Goal: Task Accomplishment & Management: Manage account settings

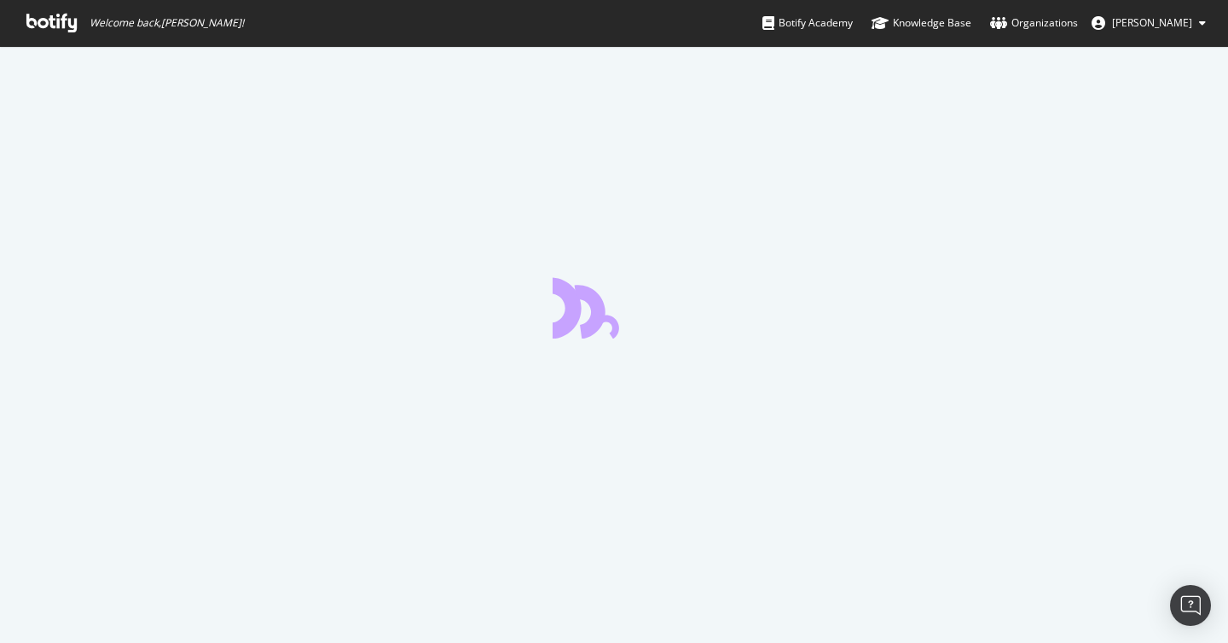
click at [51, 19] on icon at bounding box center [51, 23] width 50 height 19
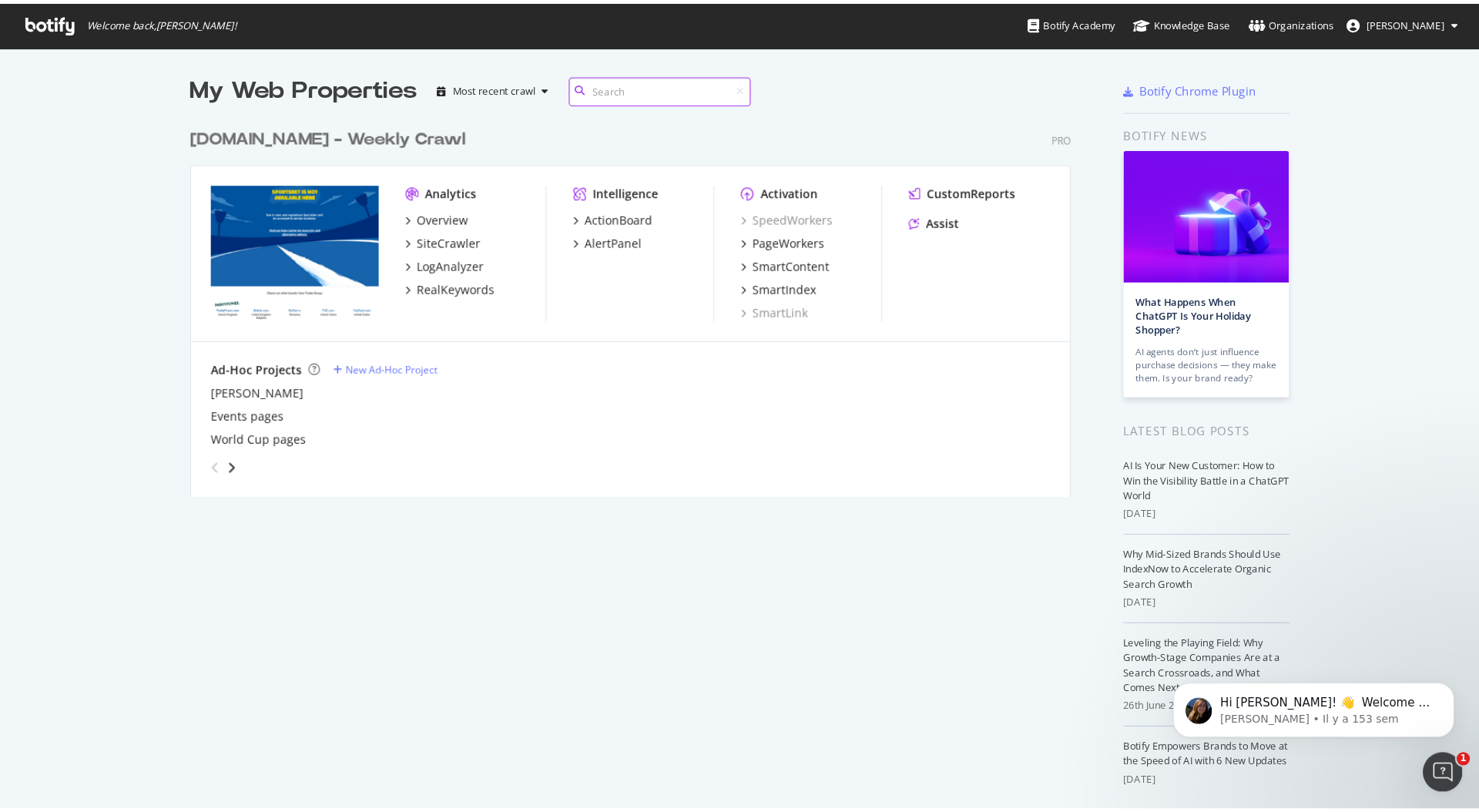
scroll to position [812, 1479]
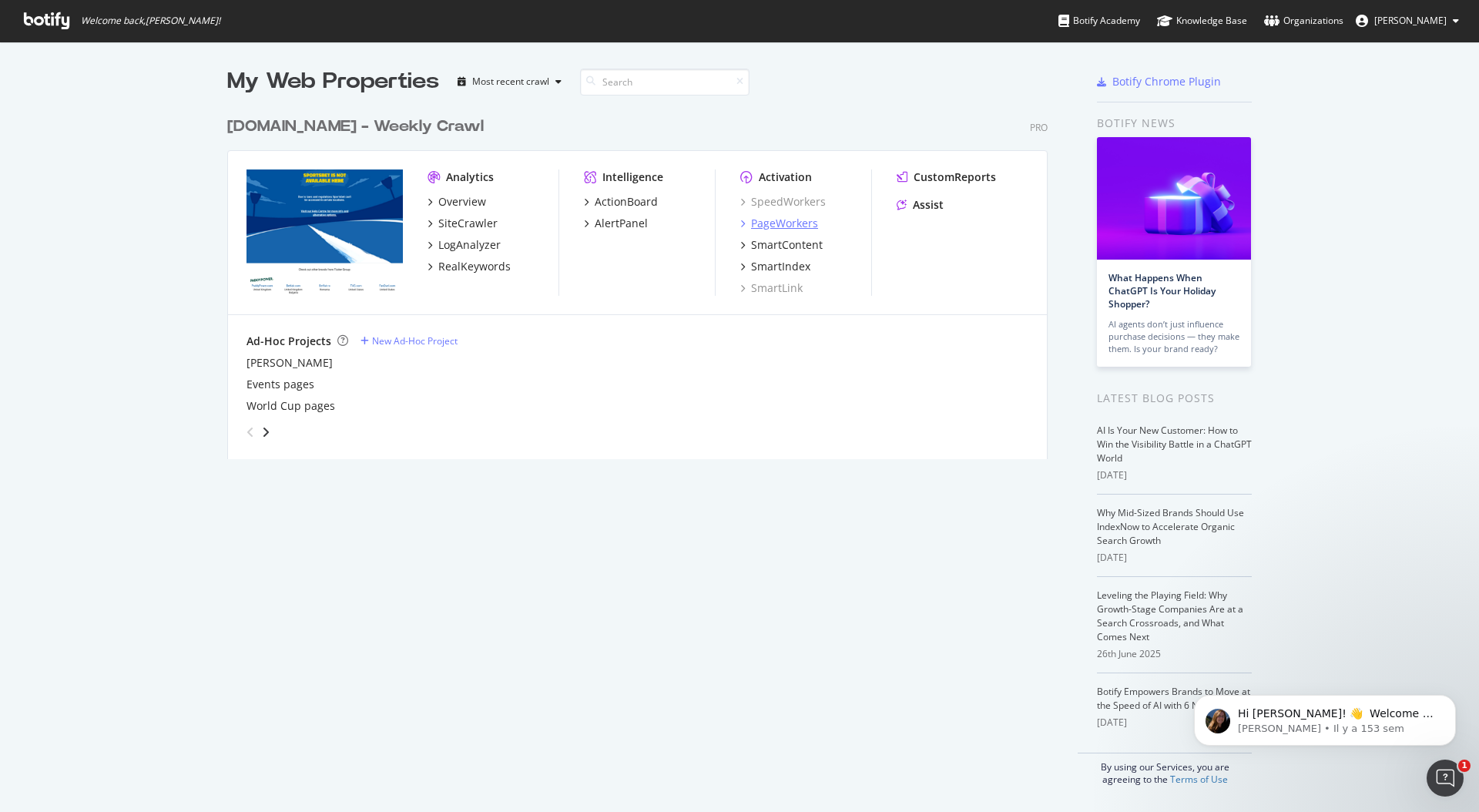
click at [797, 227] on div "PageWorkers" at bounding box center [784, 223] width 67 height 15
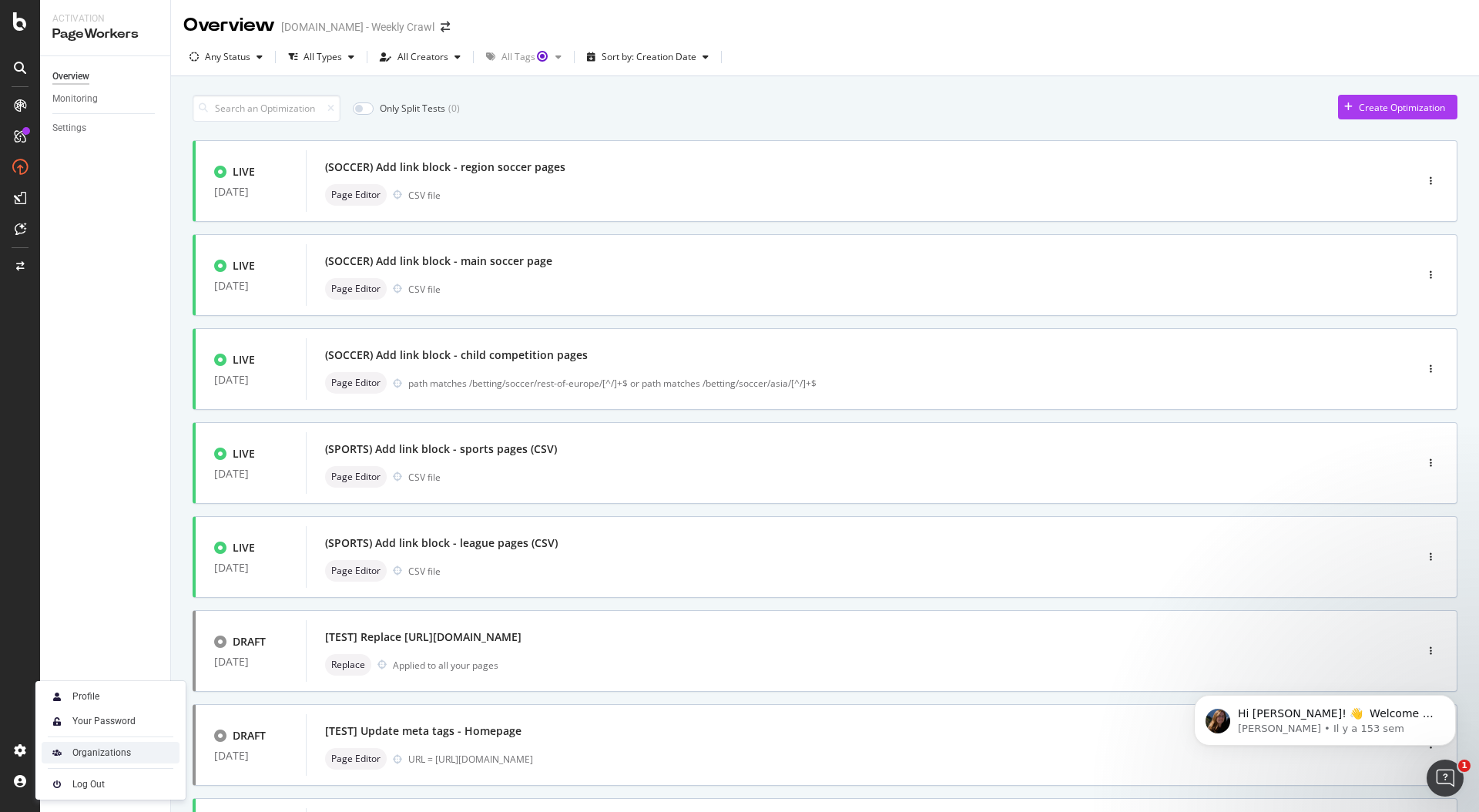
click at [120, 580] on div "Organizations" at bounding box center [101, 752] width 59 height 13
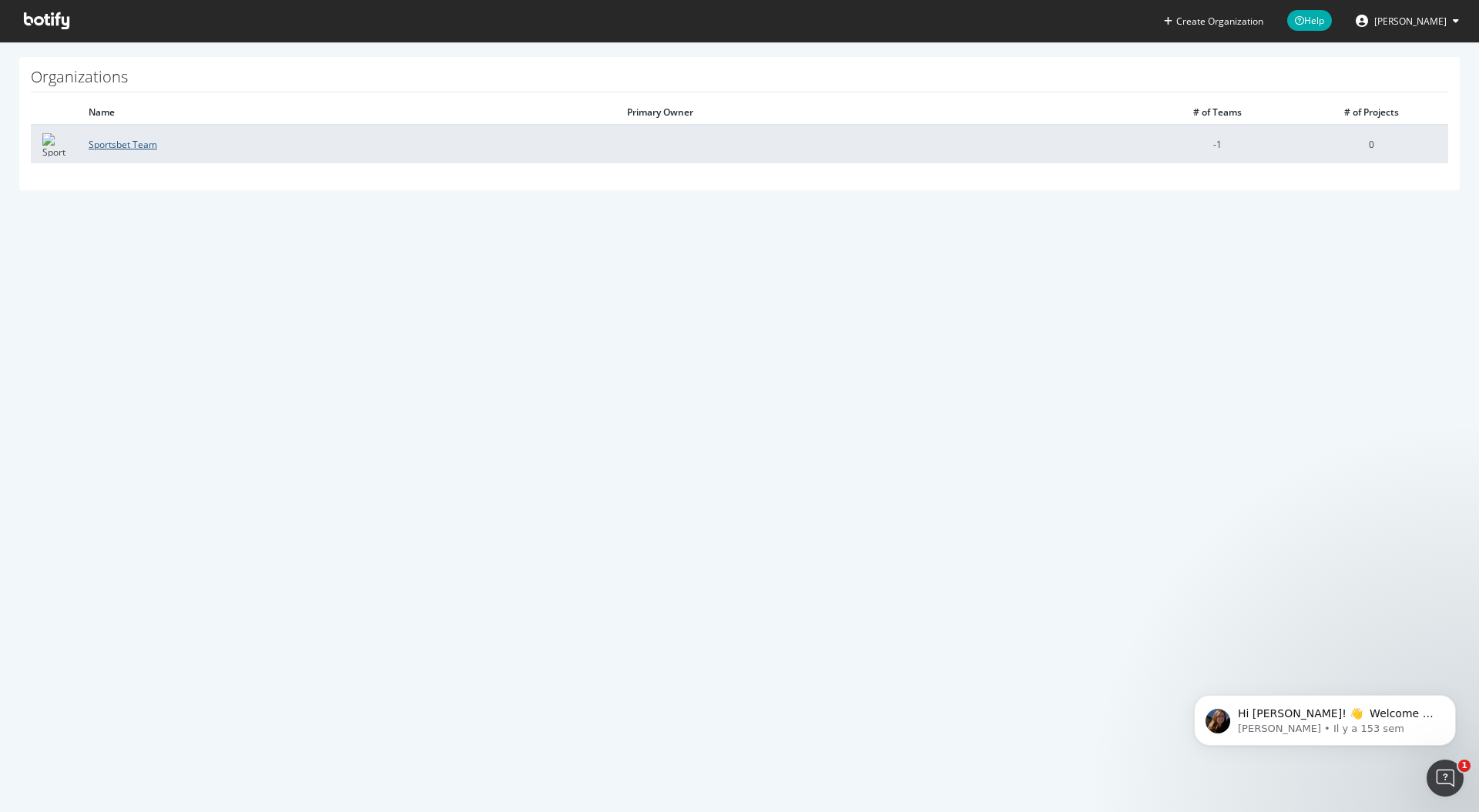
click at [134, 141] on link "Sportsbet Team" at bounding box center [123, 145] width 69 height 13
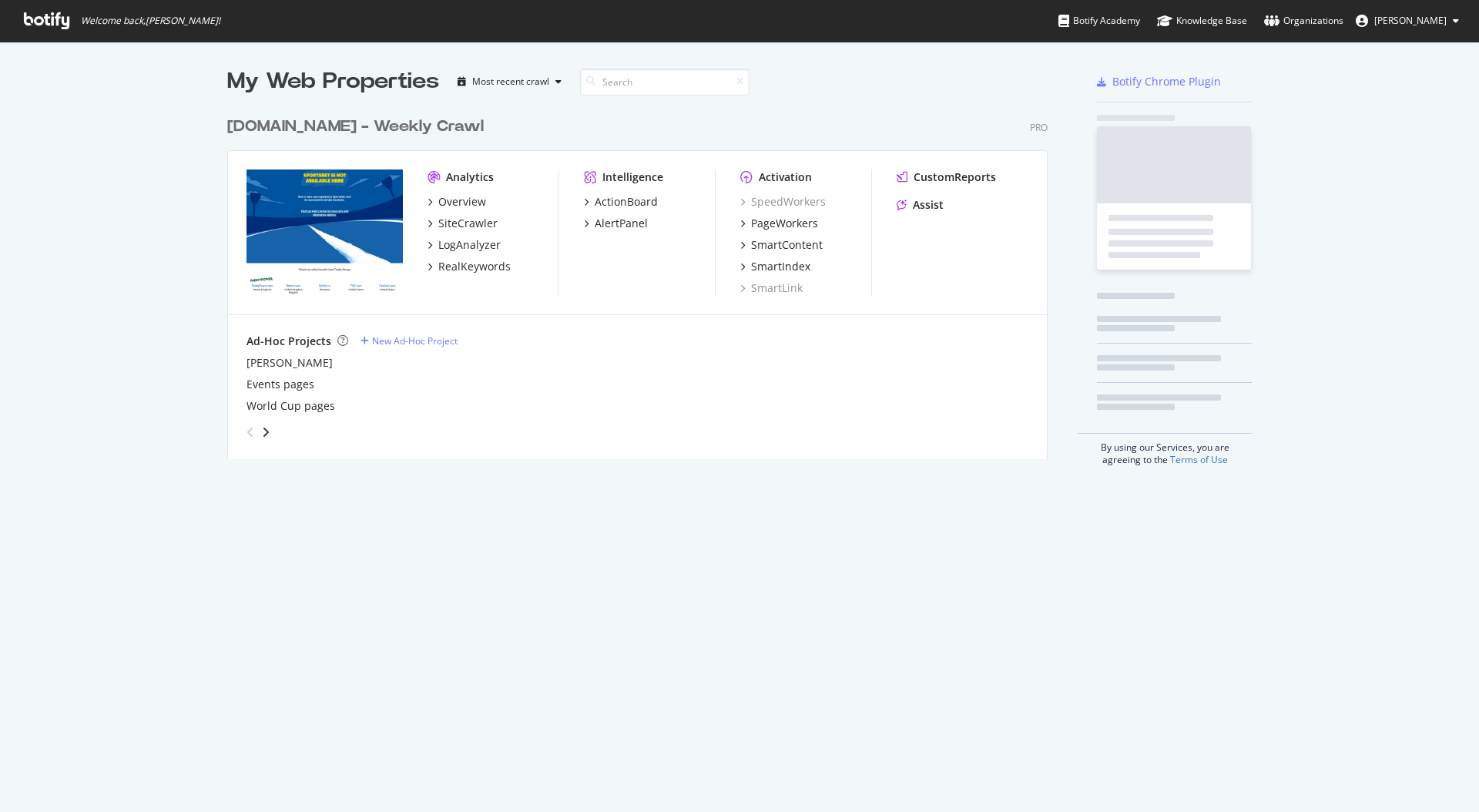
scroll to position [362, 833]
click at [1334, 16] on div "Organizations" at bounding box center [1304, 20] width 80 height 15
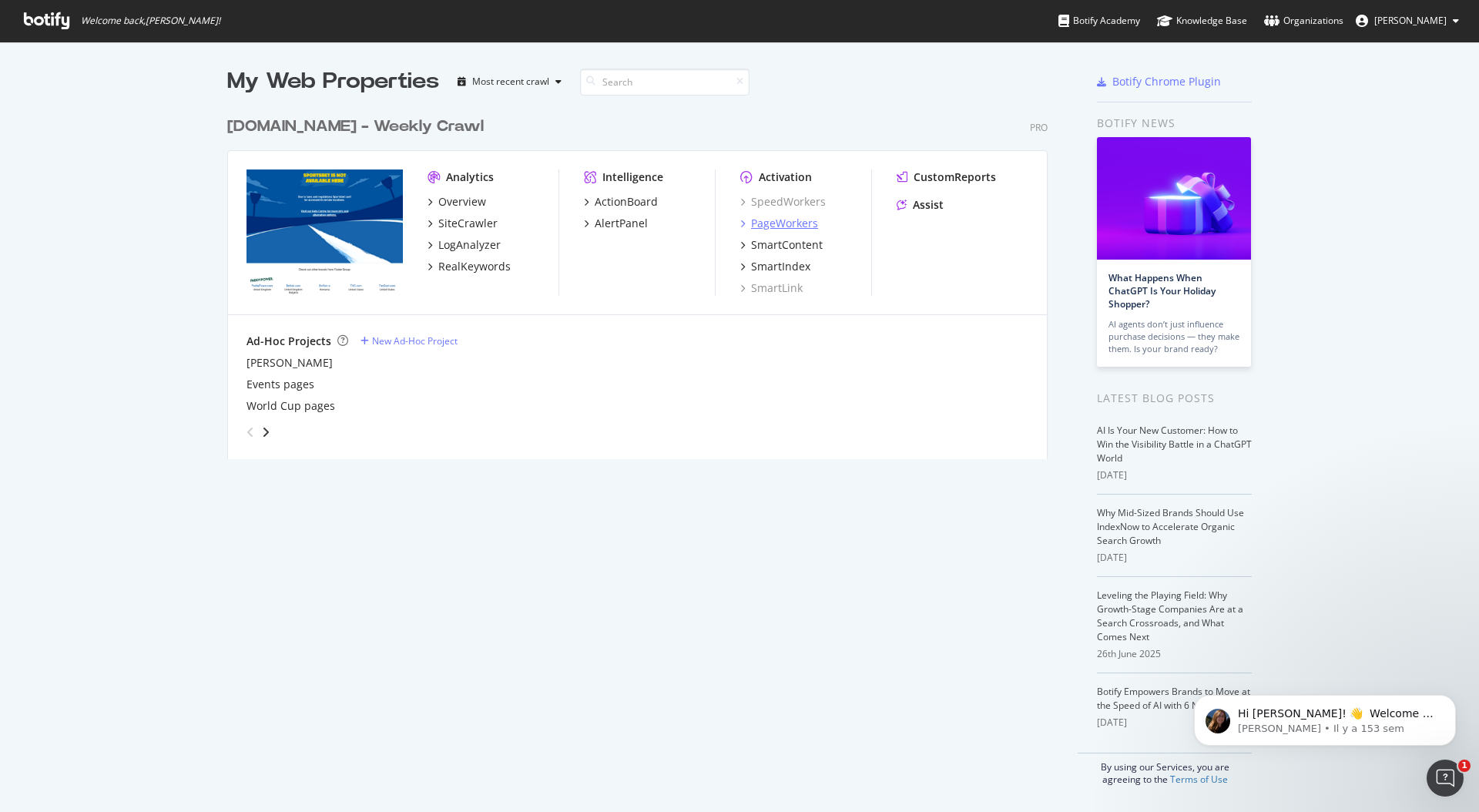
click at [770, 222] on div "PageWorkers" at bounding box center [784, 223] width 67 height 15
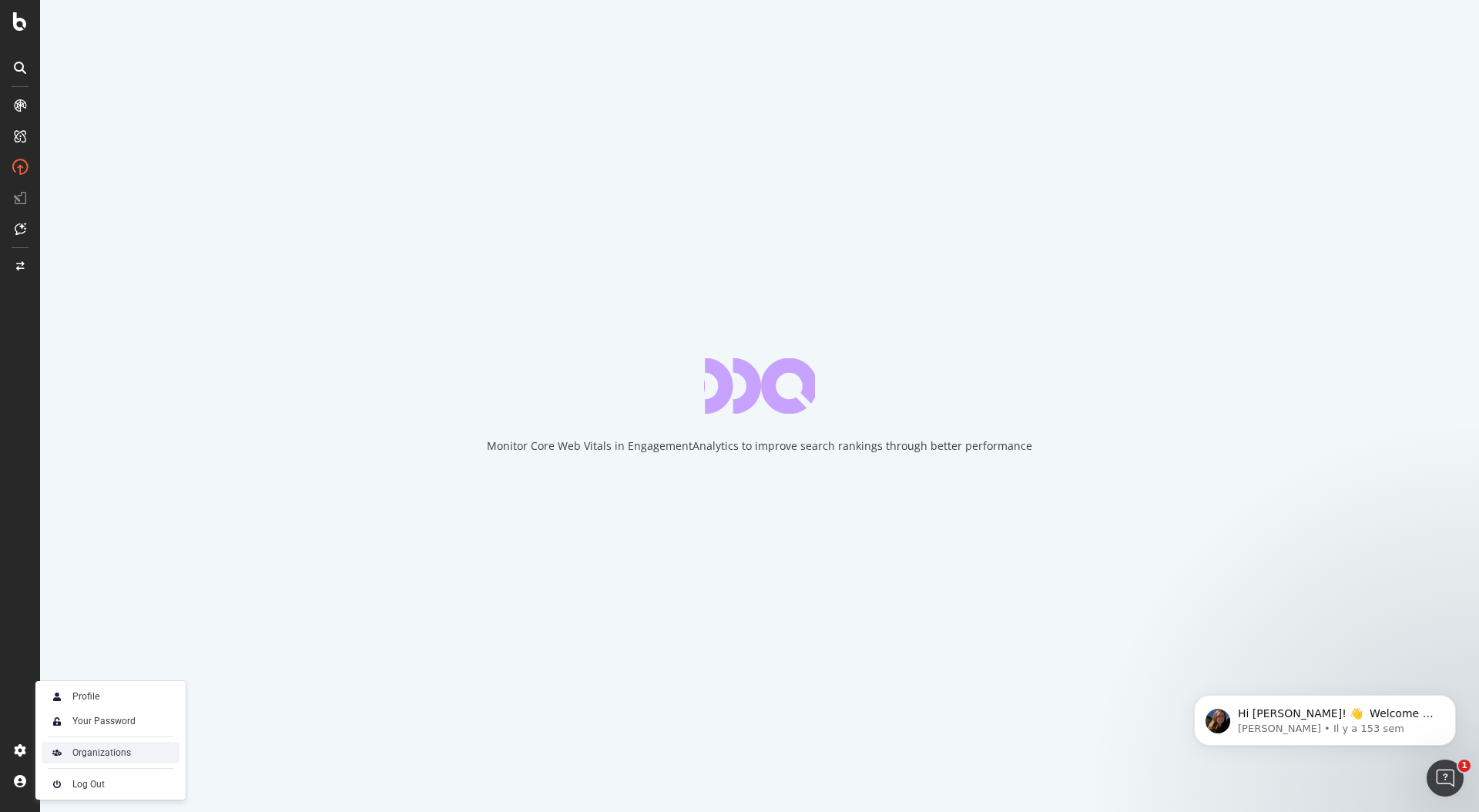
click at [119, 750] on div "Organizations" at bounding box center [101, 752] width 59 height 13
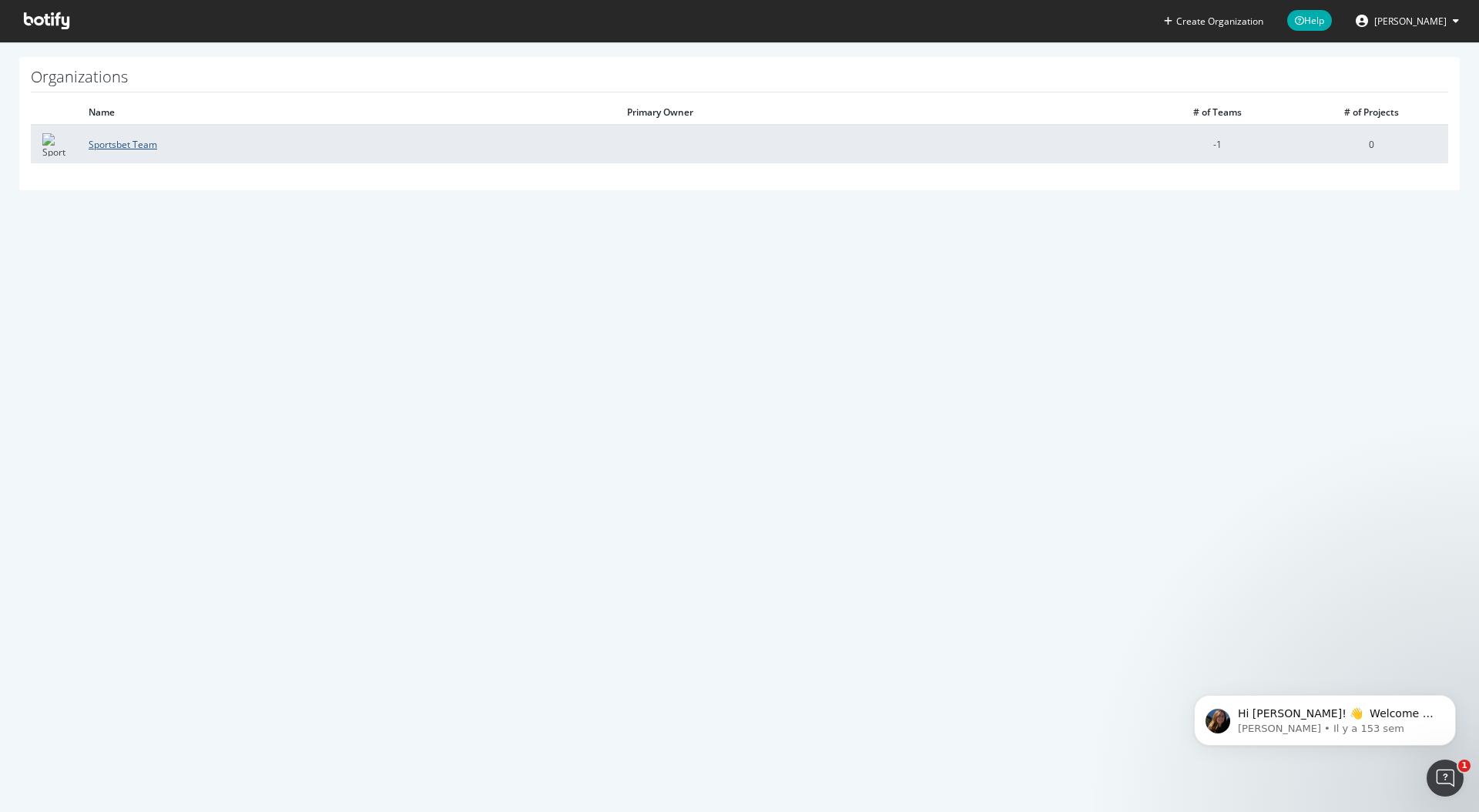
click at [108, 145] on link "Sportsbet Team" at bounding box center [123, 145] width 69 height 13
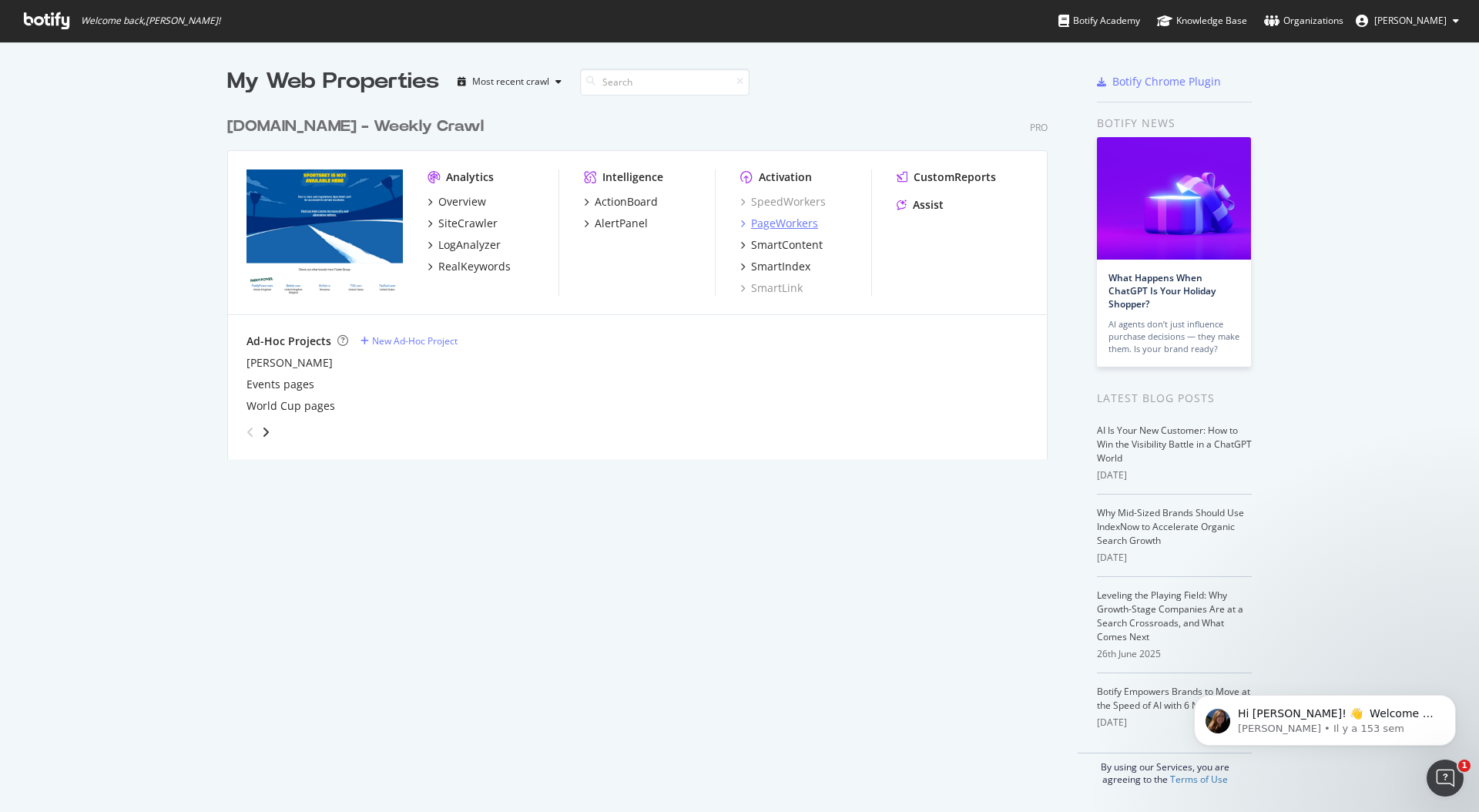
click at [798, 221] on div "PageWorkers" at bounding box center [784, 223] width 67 height 15
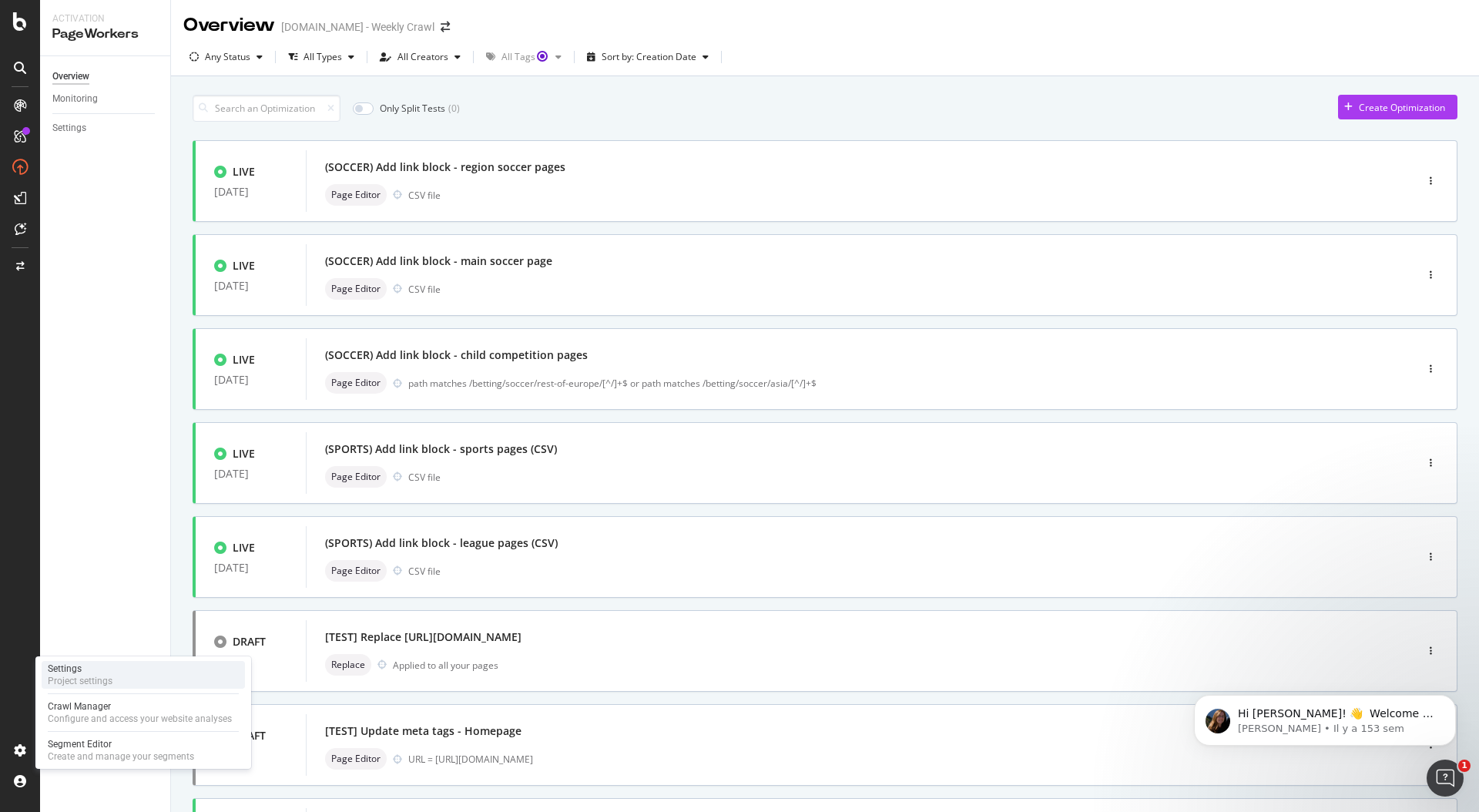
click at [96, 683] on div "Project settings" at bounding box center [80, 681] width 65 height 13
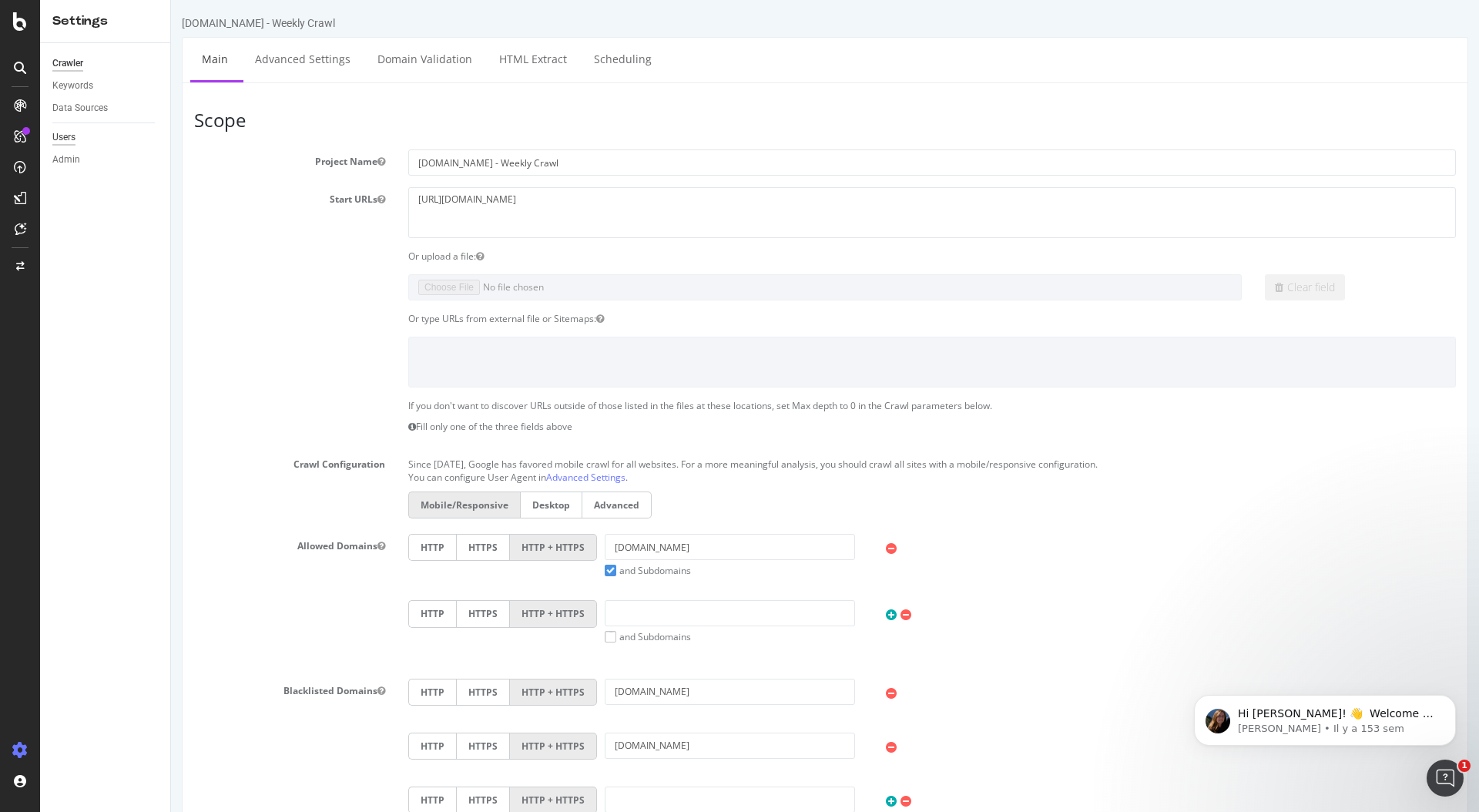
click at [72, 136] on div "Users" at bounding box center [64, 137] width 23 height 16
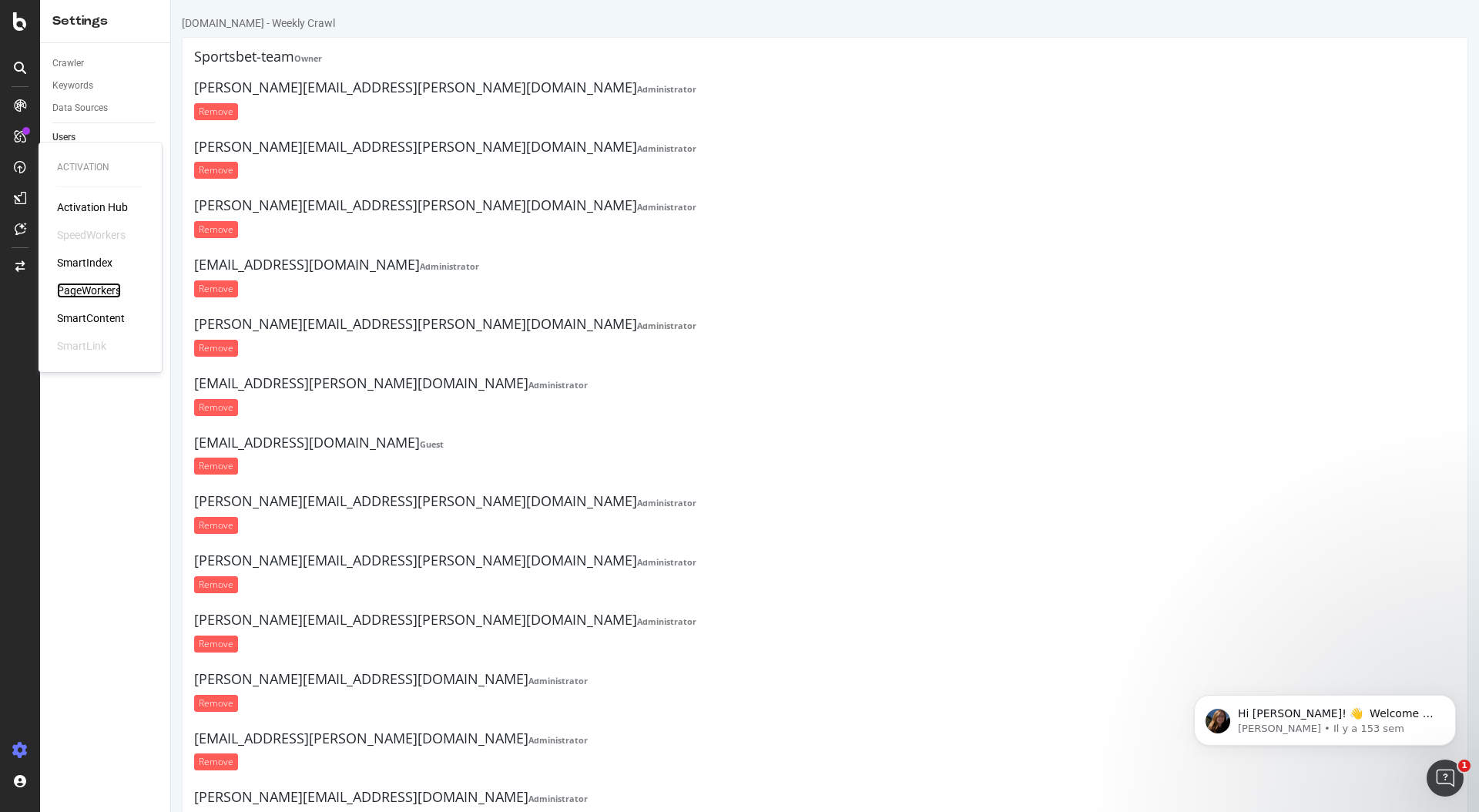
click at [112, 293] on div "PageWorkers" at bounding box center [89, 290] width 64 height 15
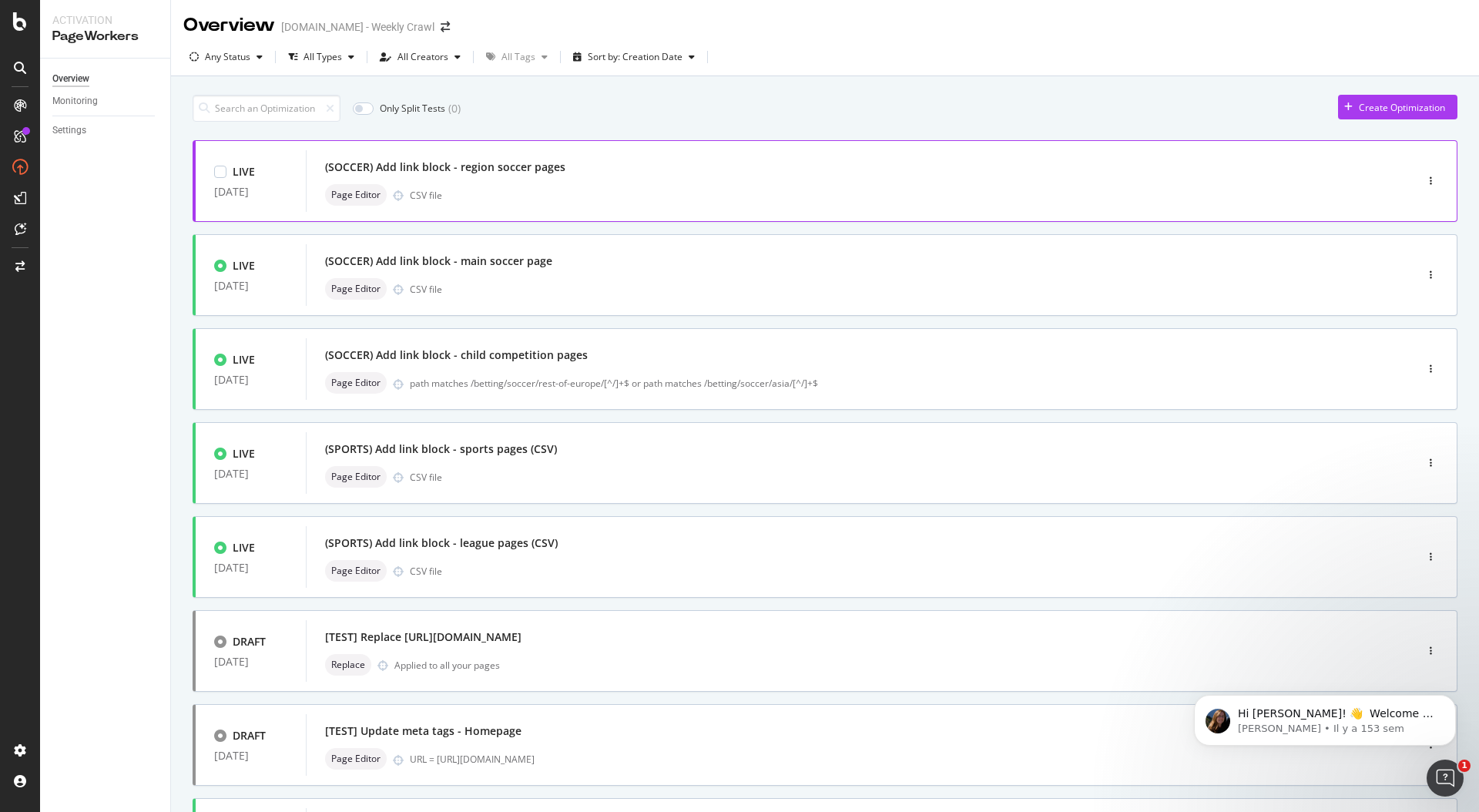
click at [772, 182] on div "(SOCCER) Add link block - region soccer pages Page Editor CSV file" at bounding box center [838, 181] width 1025 height 50
click at [767, 184] on div "Page Editor CSV file" at bounding box center [838, 195] width 1025 height 22
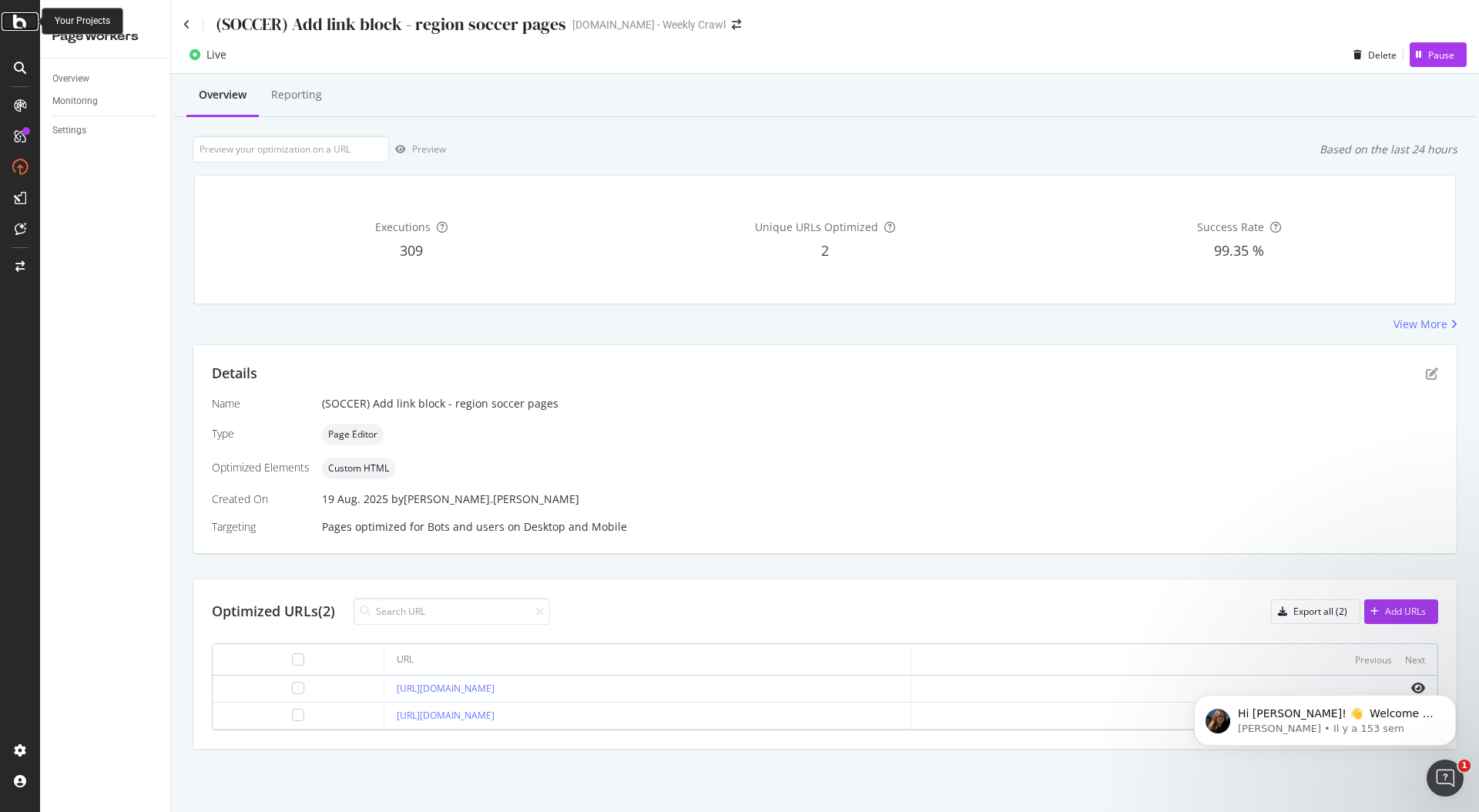
click at [13, 21] on icon at bounding box center [19, 22] width 14 height 18
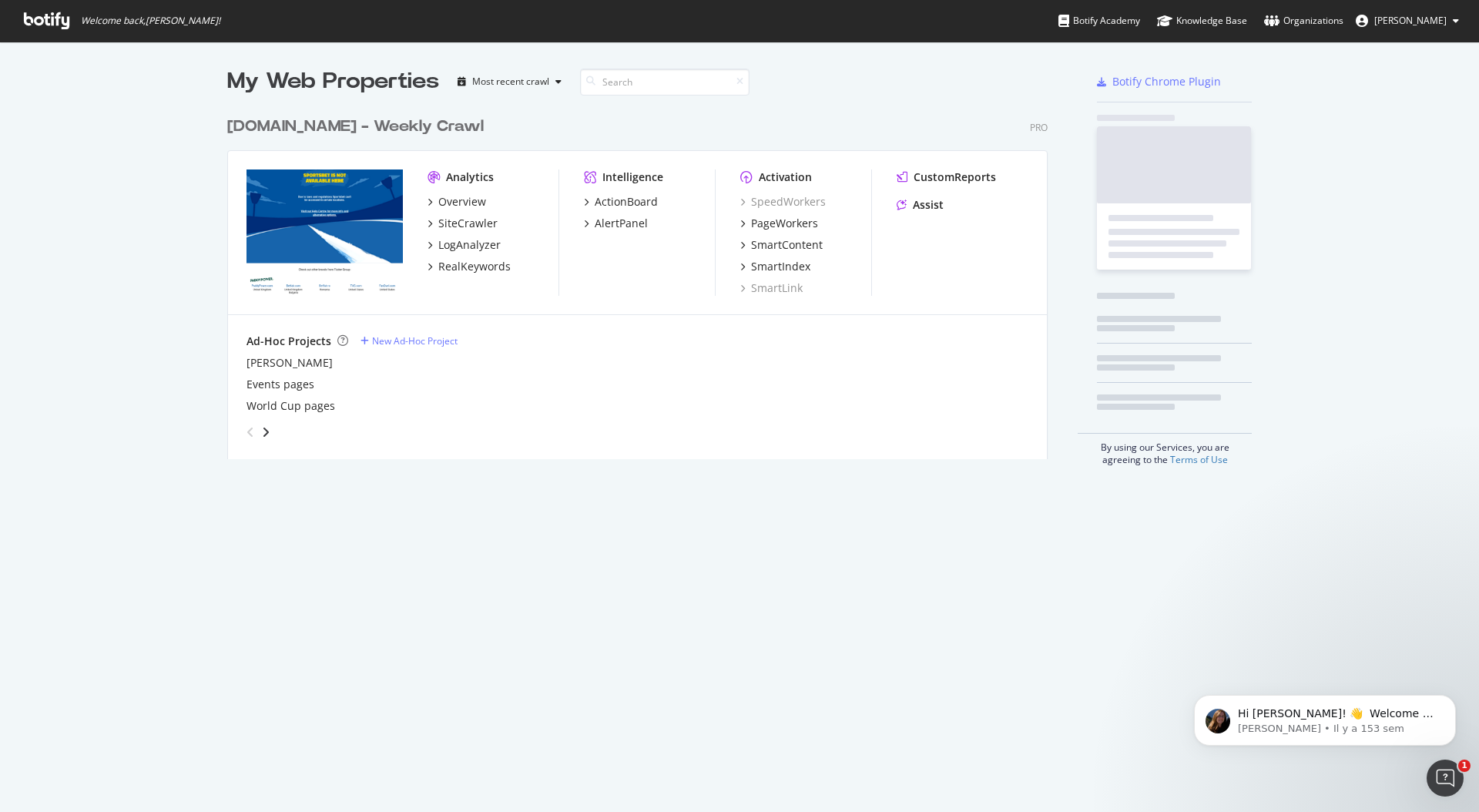
scroll to position [812, 1479]
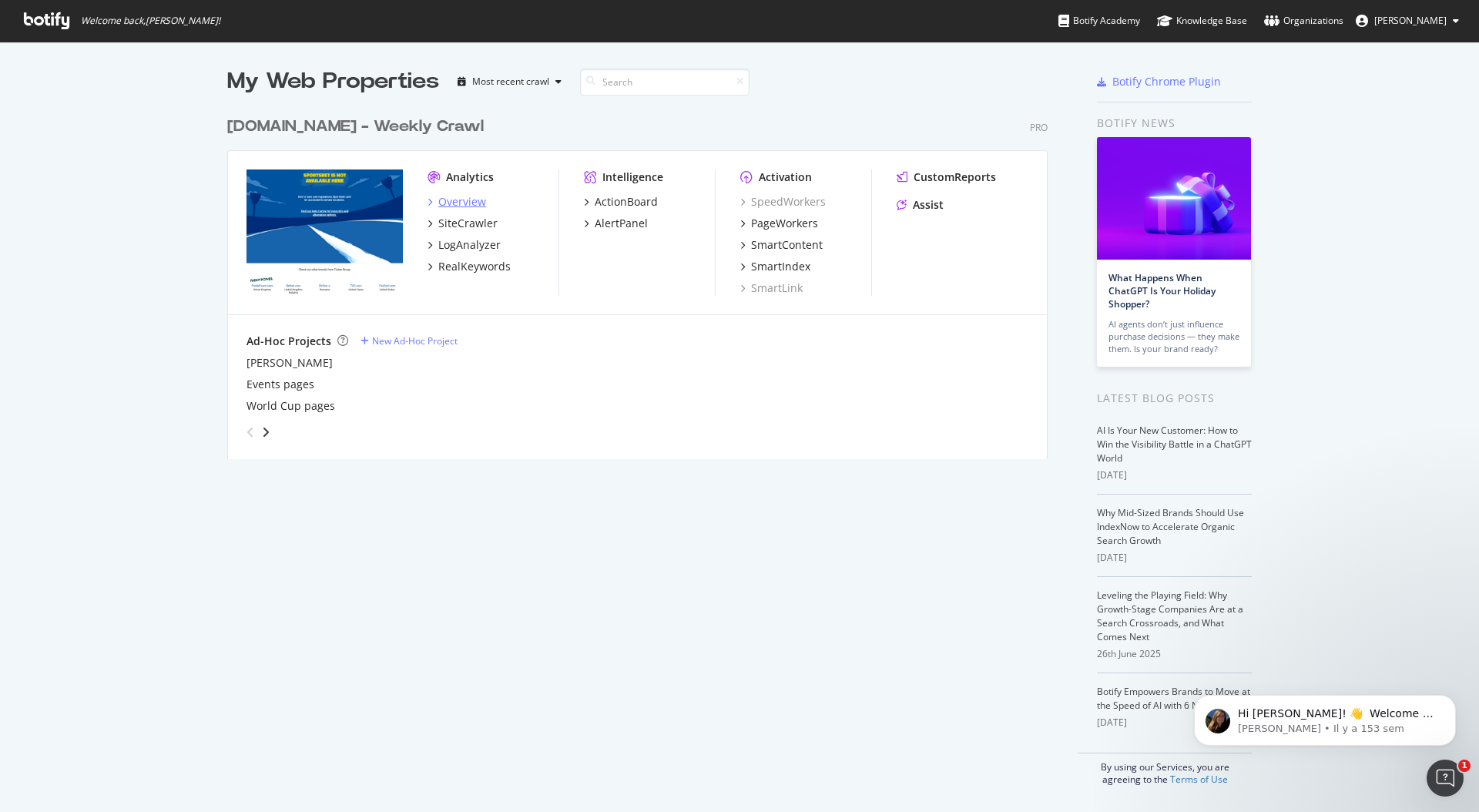
click at [470, 200] on div "Overview" at bounding box center [462, 201] width 48 height 15
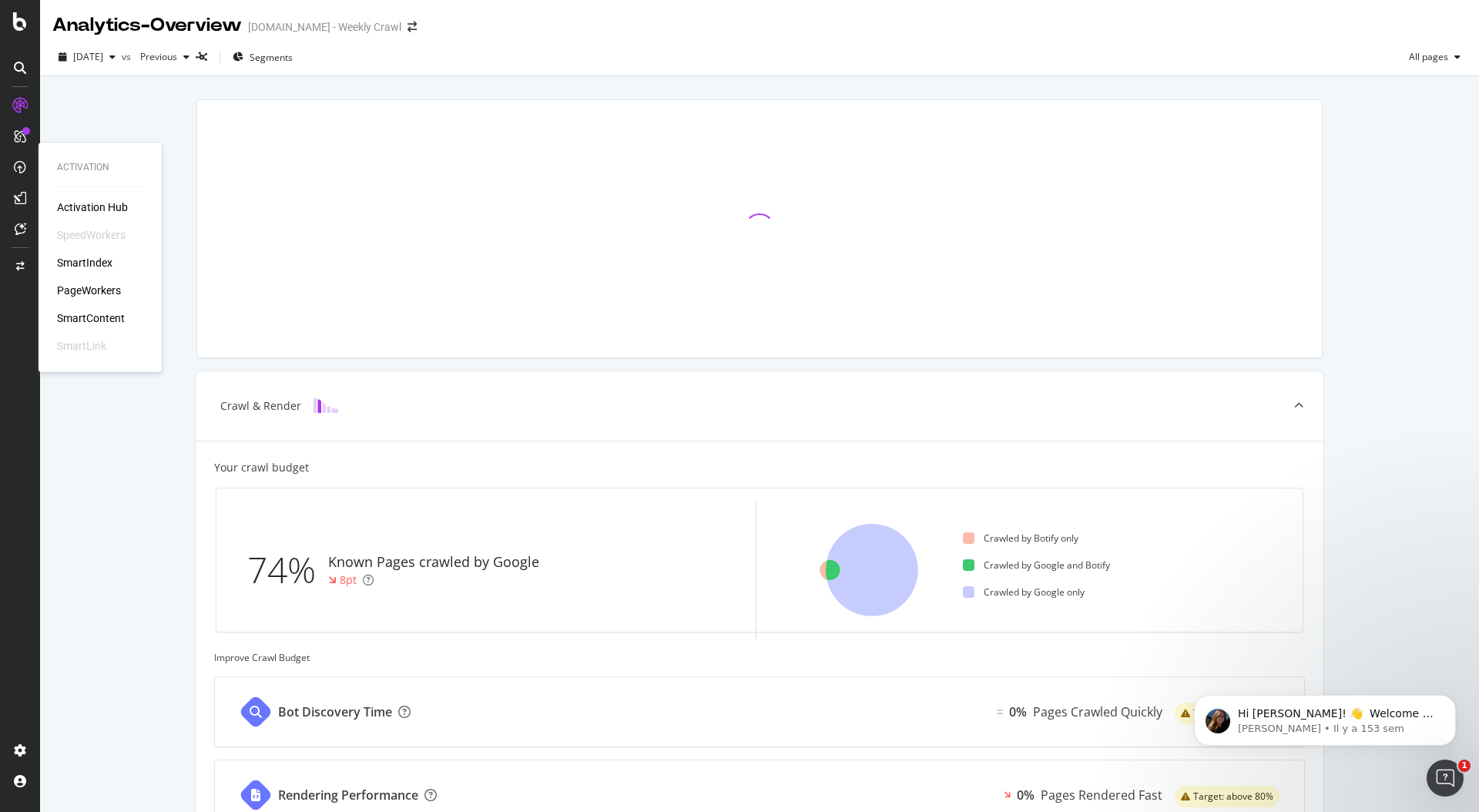
click at [84, 284] on div "PageWorkers" at bounding box center [89, 290] width 64 height 15
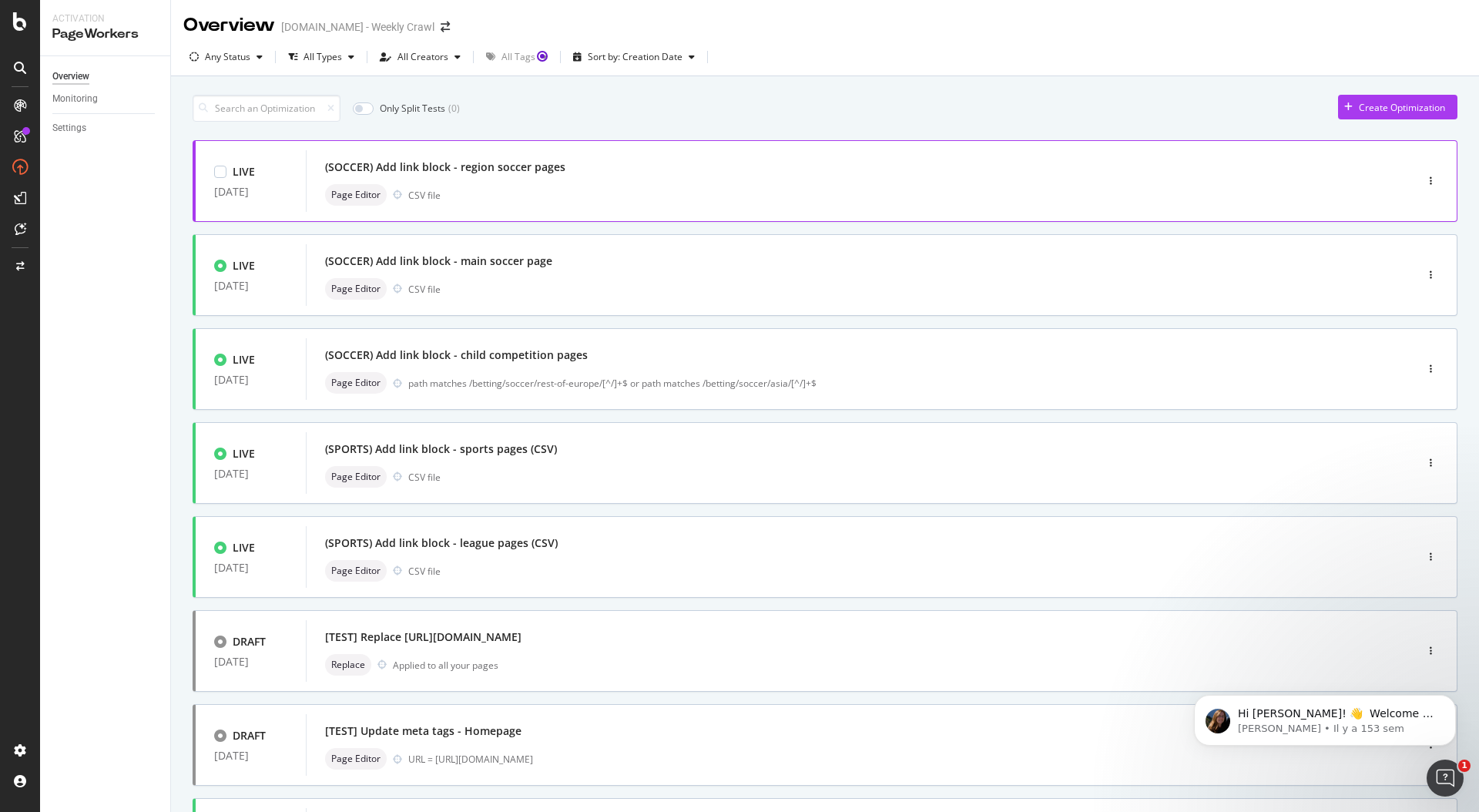
click at [766, 194] on div "Page Editor CSV file" at bounding box center [838, 195] width 1025 height 22
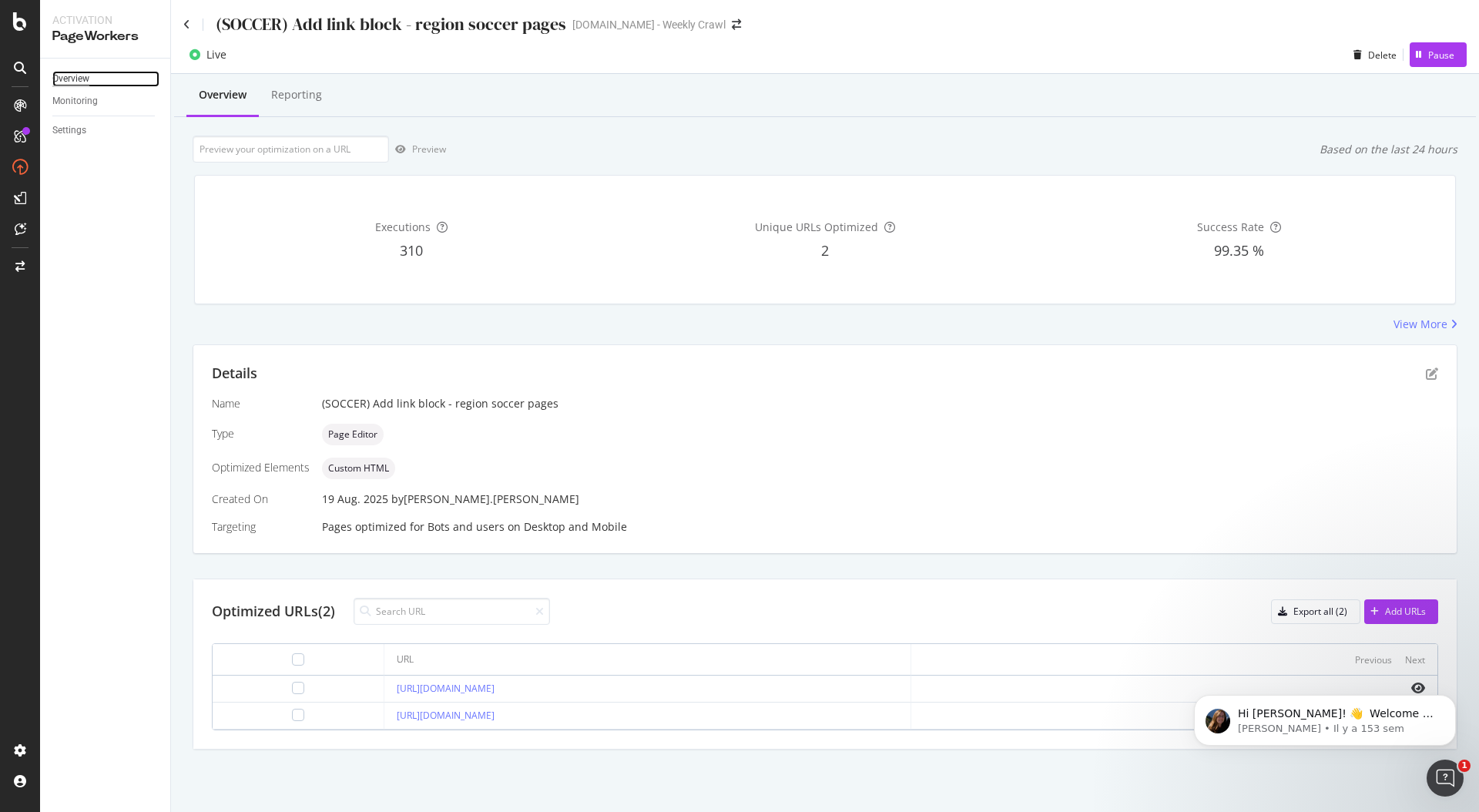
click at [81, 81] on div "Overview" at bounding box center [70, 79] width 37 height 16
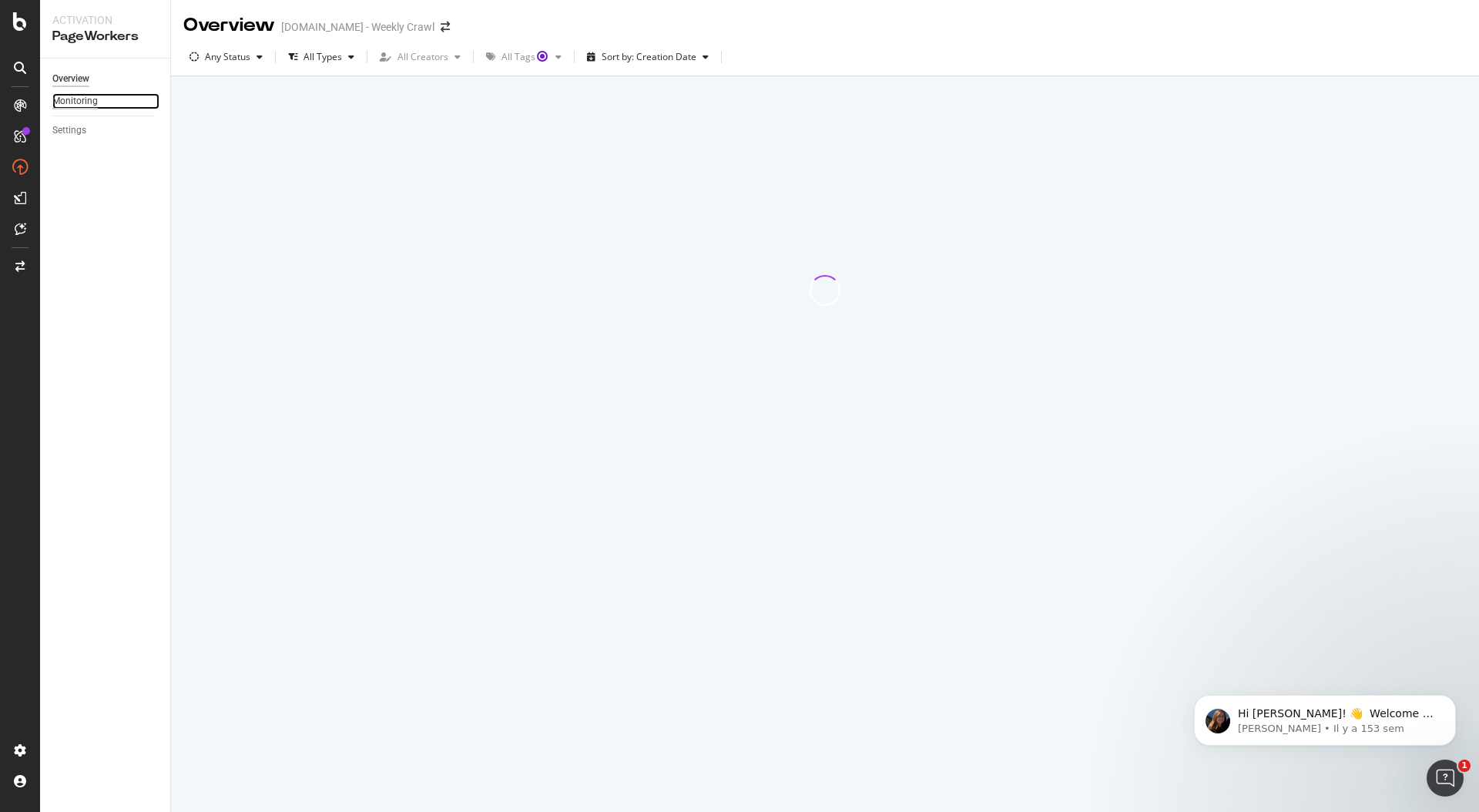
click at [85, 104] on div "Monitoring" at bounding box center [75, 101] width 45 height 16
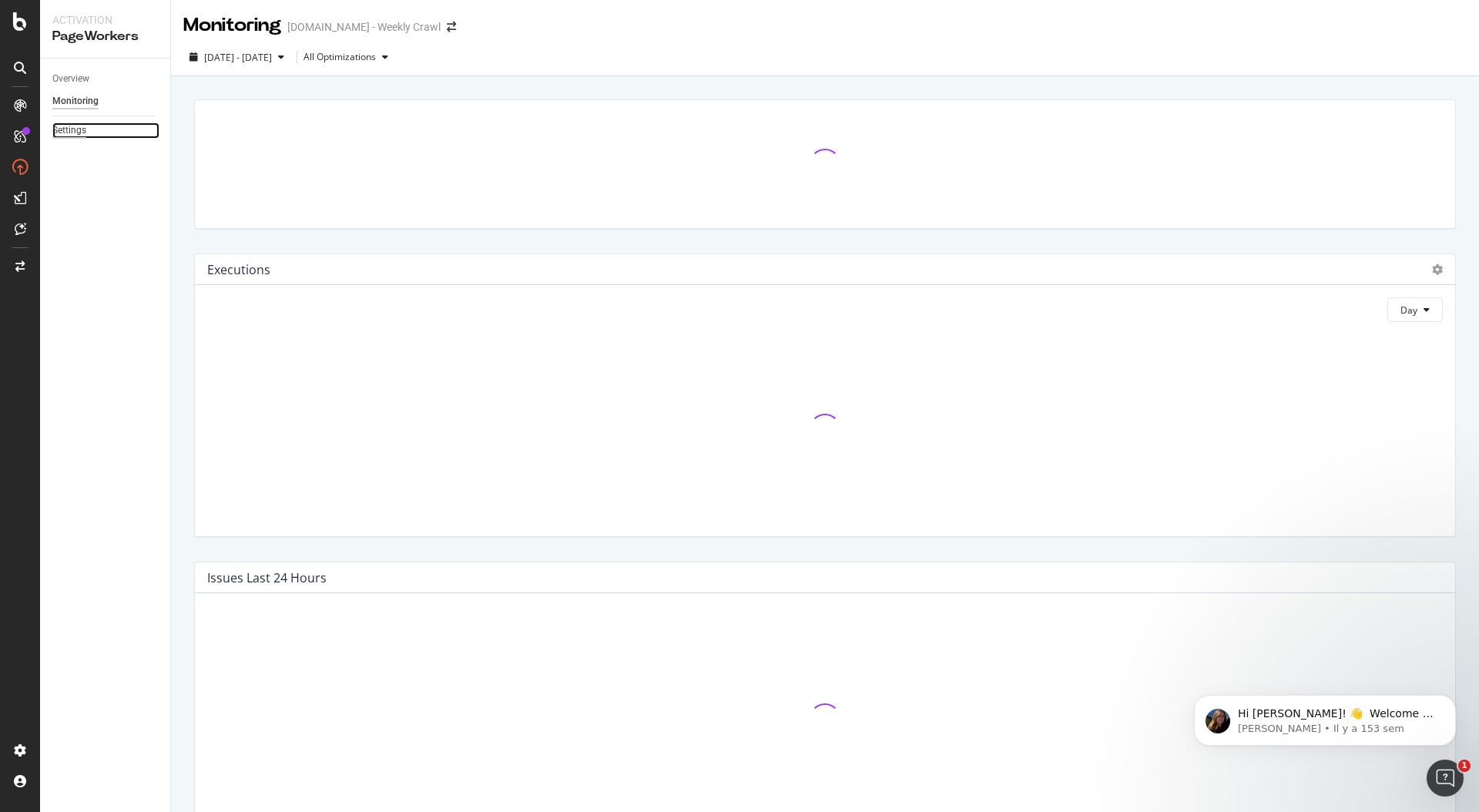
click at [78, 134] on div "Settings" at bounding box center [70, 131] width 34 height 16
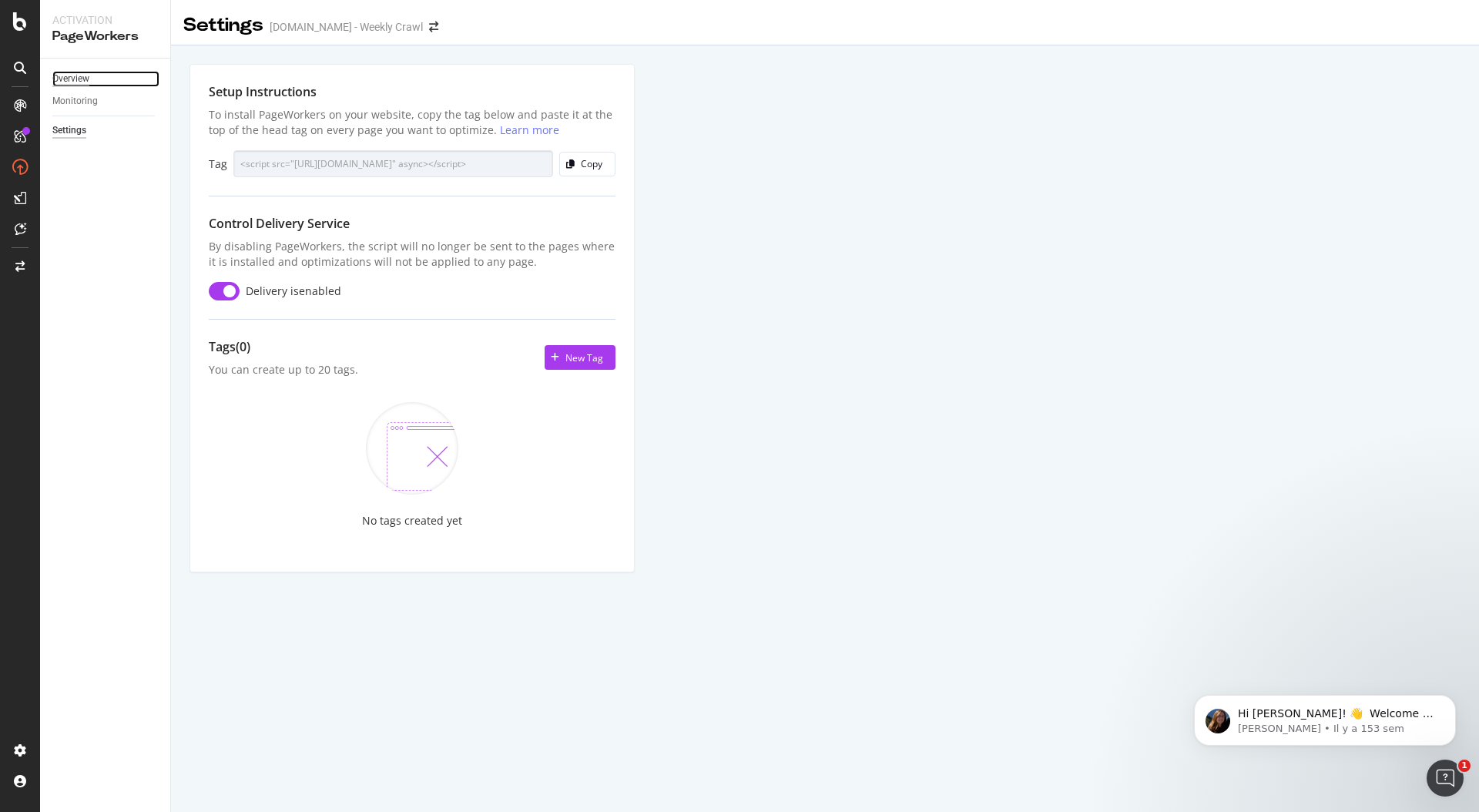
click at [80, 79] on div "Overview" at bounding box center [70, 79] width 37 height 16
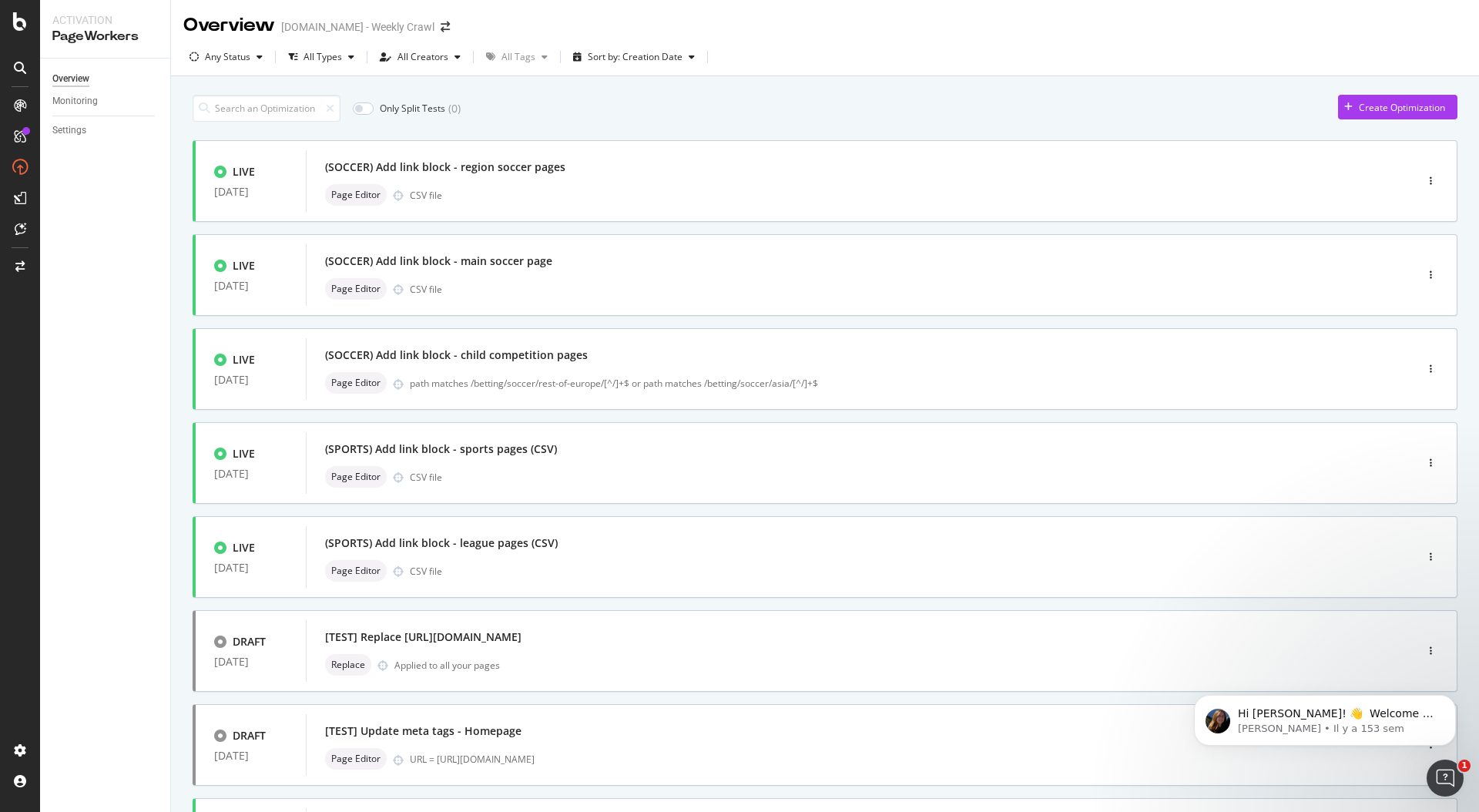
click at [767, 225] on div "LIVE 11 Aug. 2025 (SOCCER) Add link block - region soccer pages Page Editor CSV…" at bounding box center [825, 626] width 1265 height 973
click at [770, 209] on div "(SOCCER) Add link block - region soccer pages Page Editor CSV file" at bounding box center [837, 181] width 1062 height 61
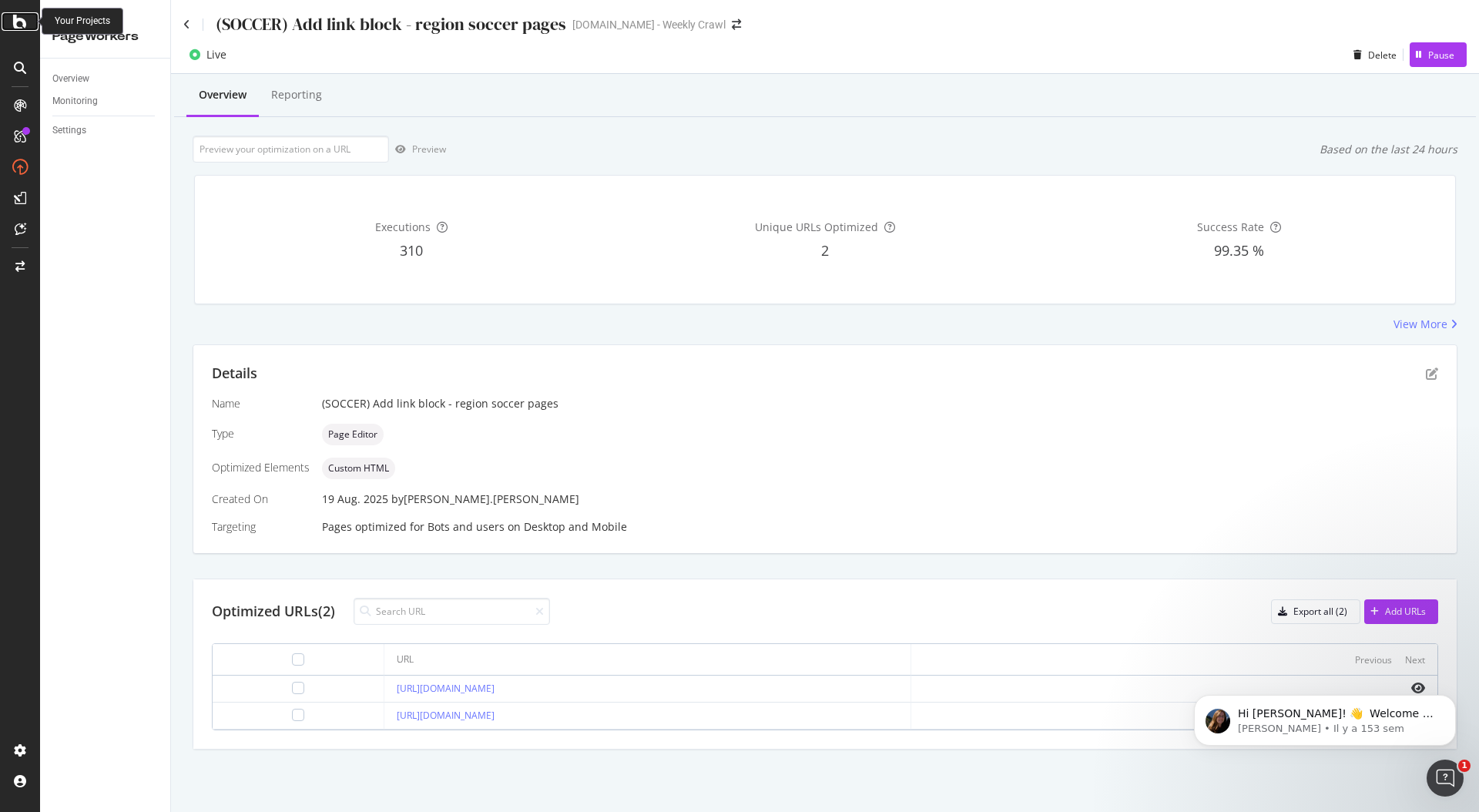
click at [22, 25] on icon at bounding box center [19, 22] width 14 height 18
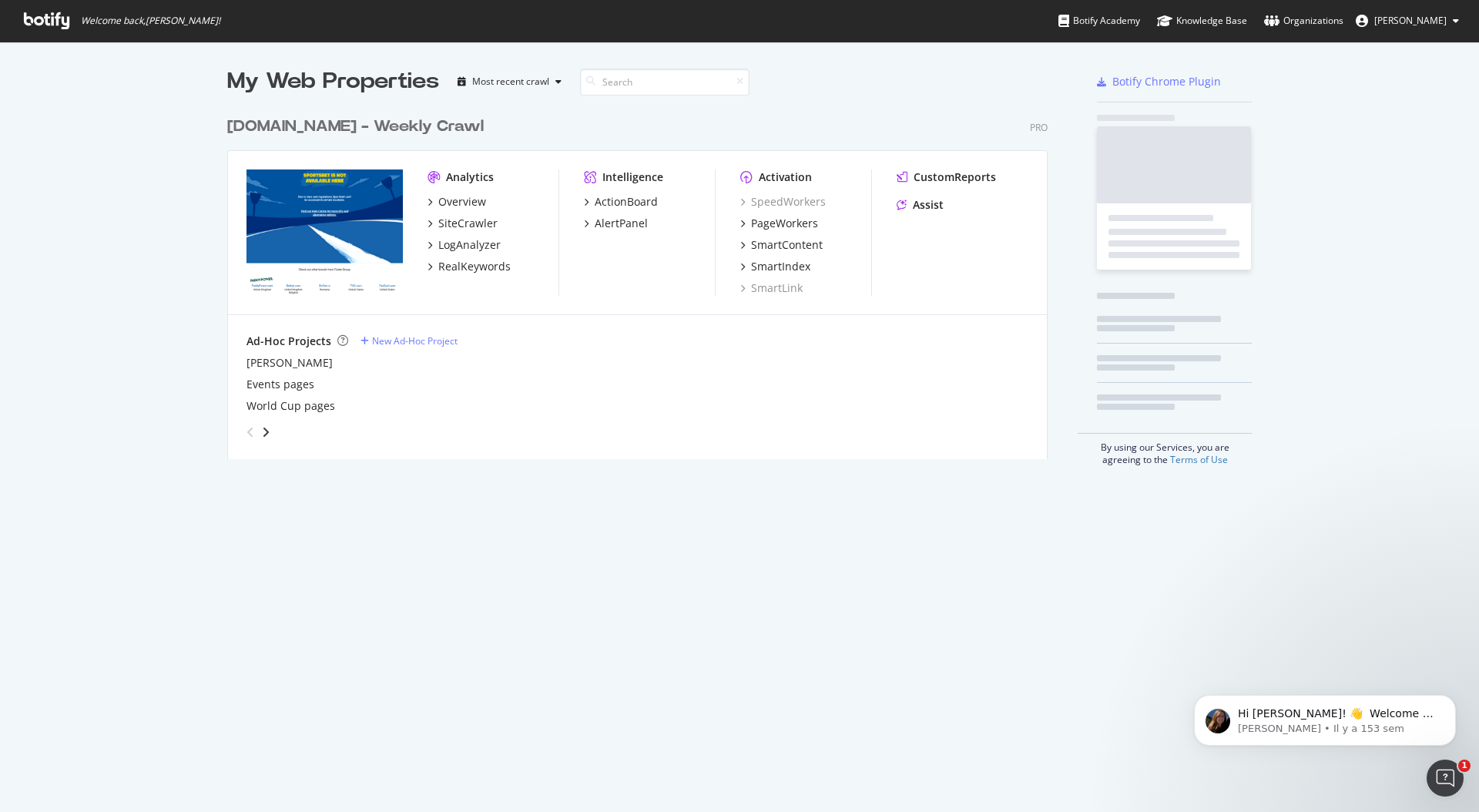
scroll to position [812, 1479]
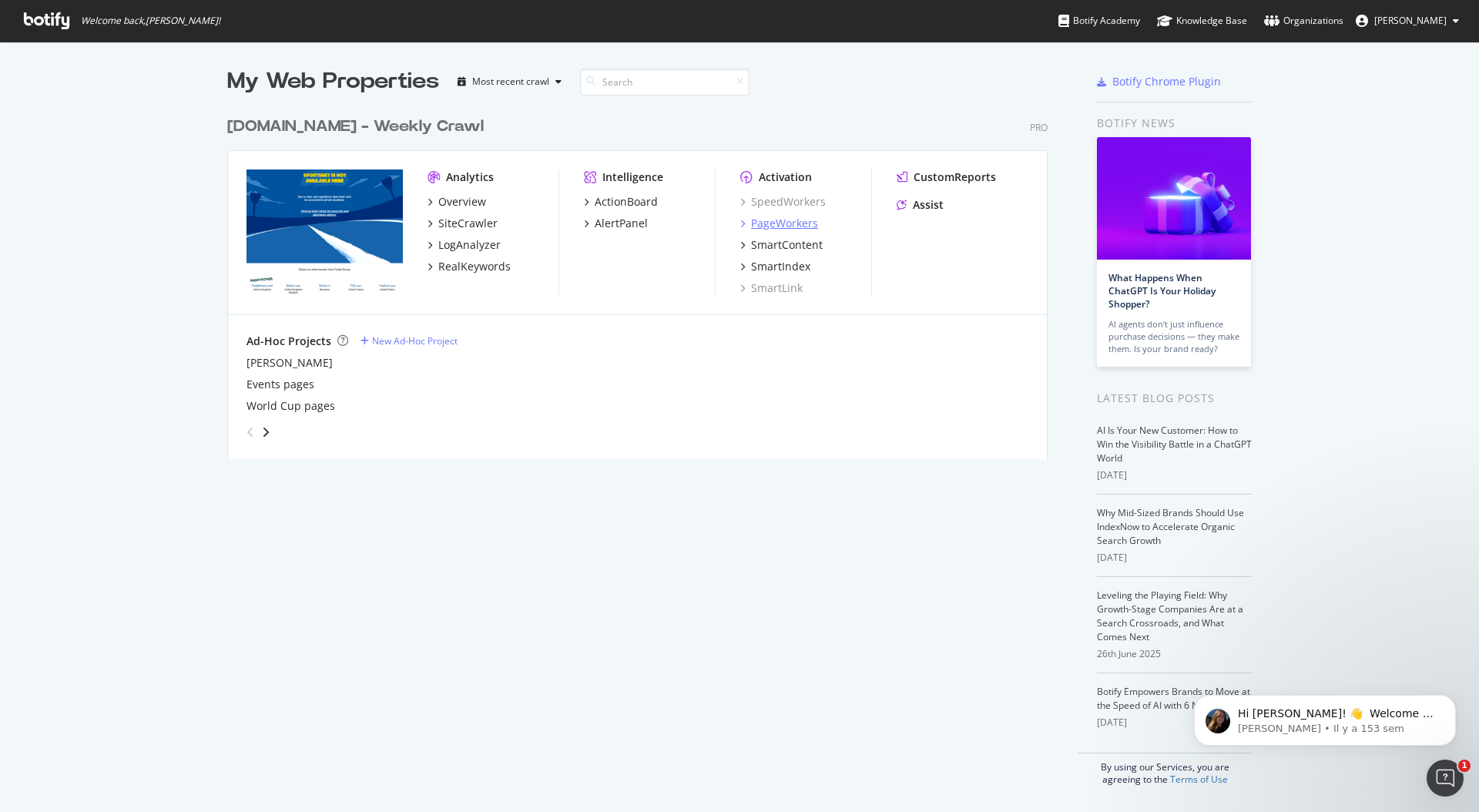
click at [775, 221] on div "PageWorkers" at bounding box center [784, 223] width 67 height 15
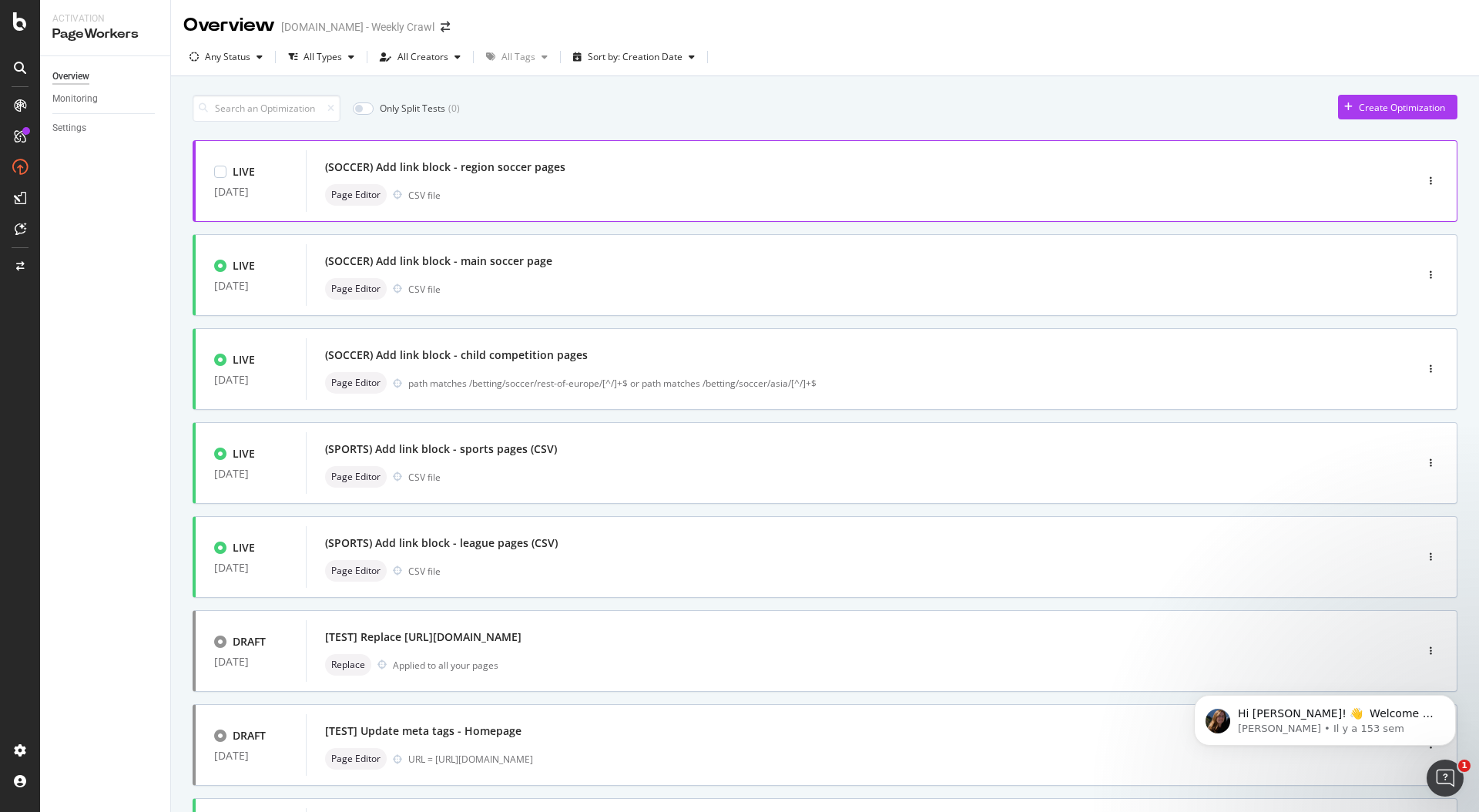
click at [675, 182] on div "(SOCCER) Add link block - region soccer pages Page Editor CSV file" at bounding box center [838, 181] width 1025 height 50
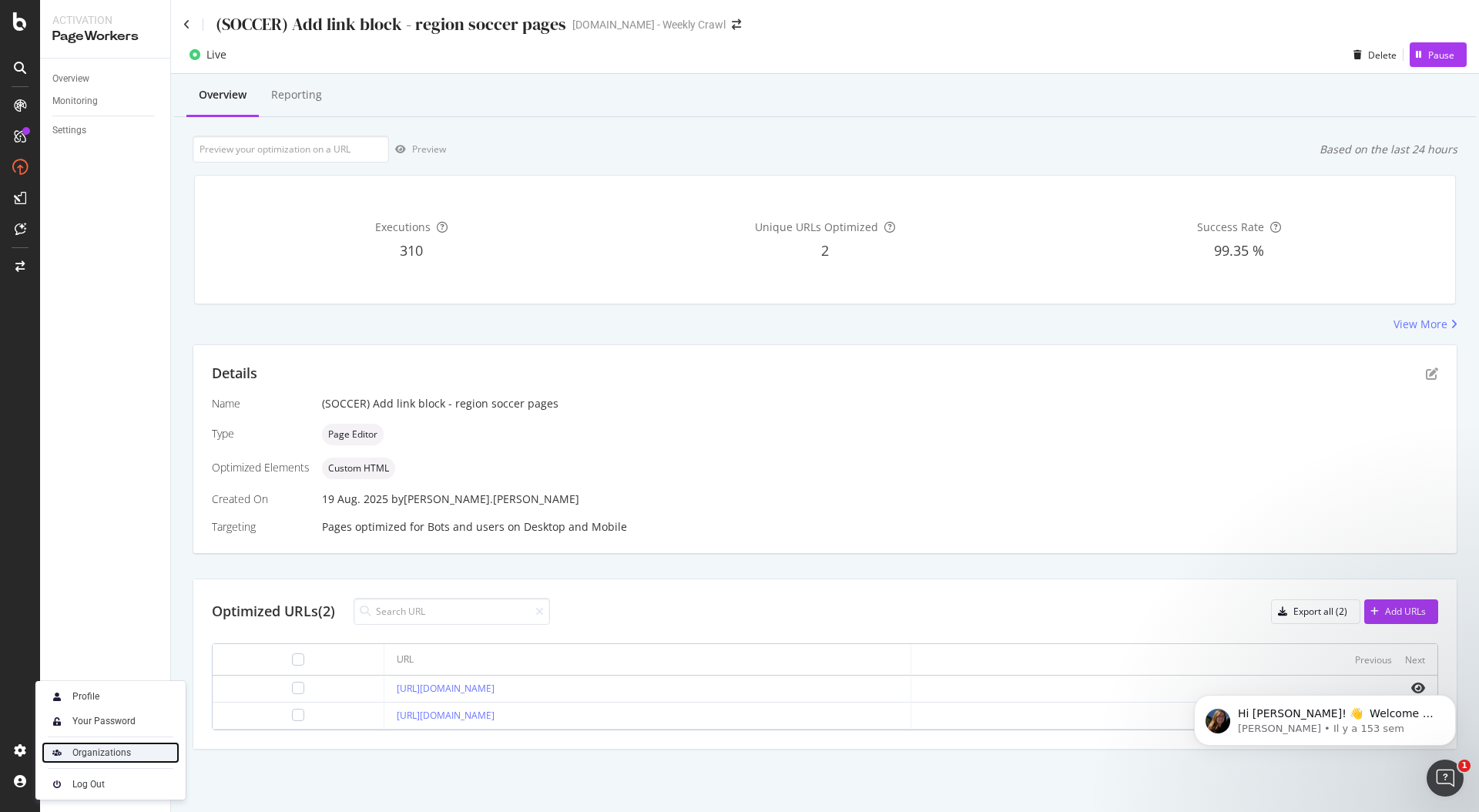
click at [98, 760] on div "Organizations" at bounding box center [110, 752] width 138 height 22
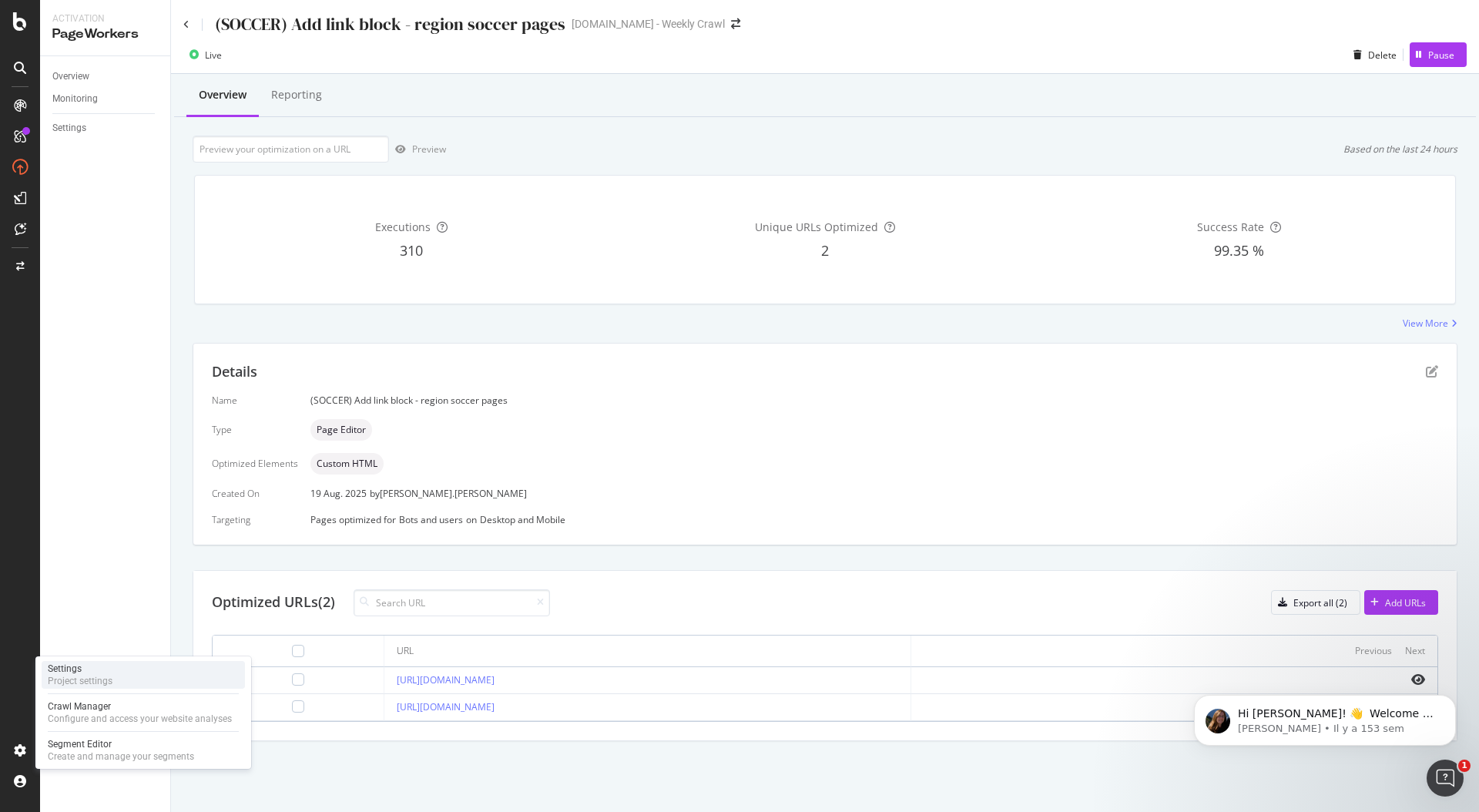
click at [99, 677] on div "Project settings" at bounding box center [80, 681] width 65 height 13
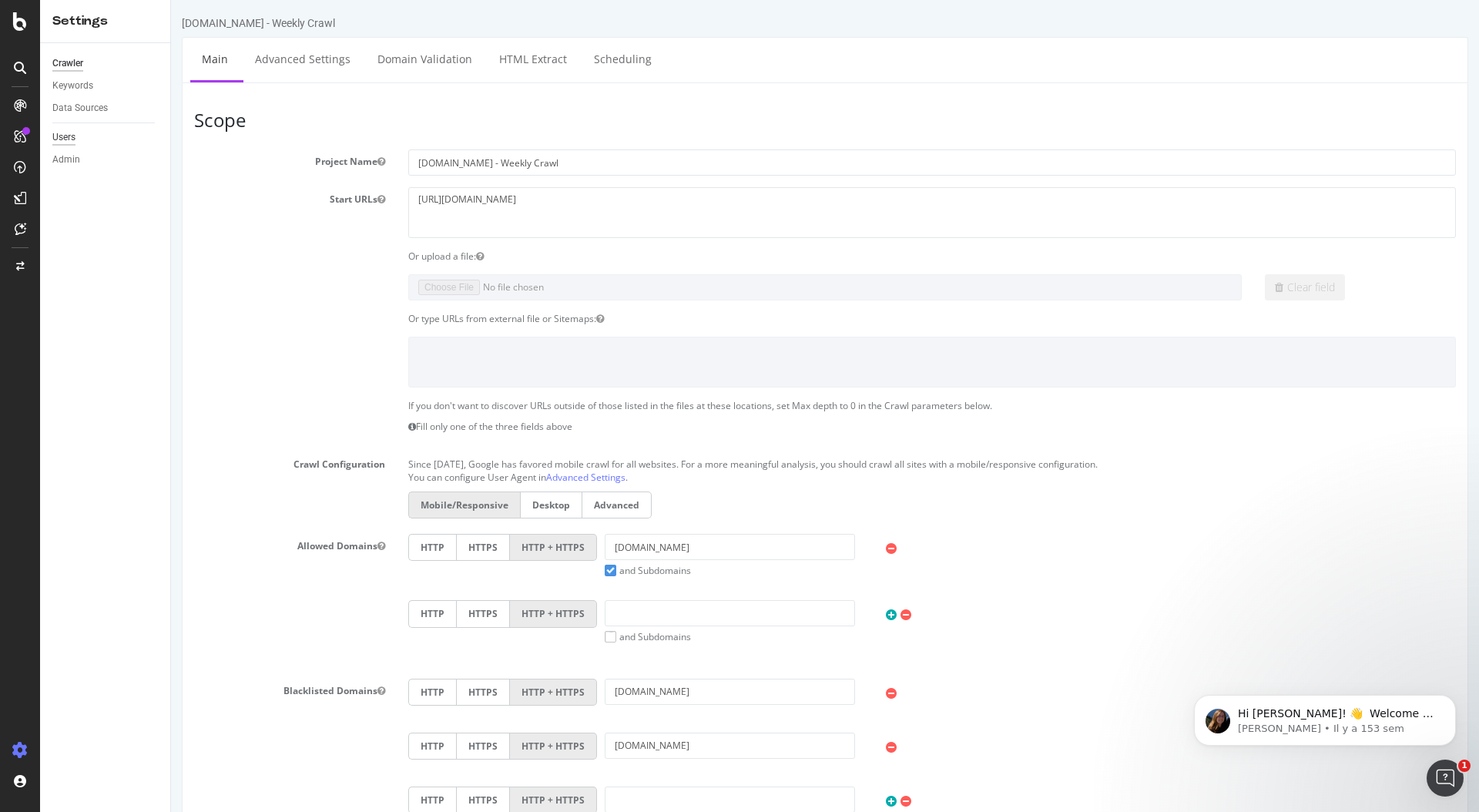
click at [60, 130] on div "Users" at bounding box center [64, 137] width 23 height 16
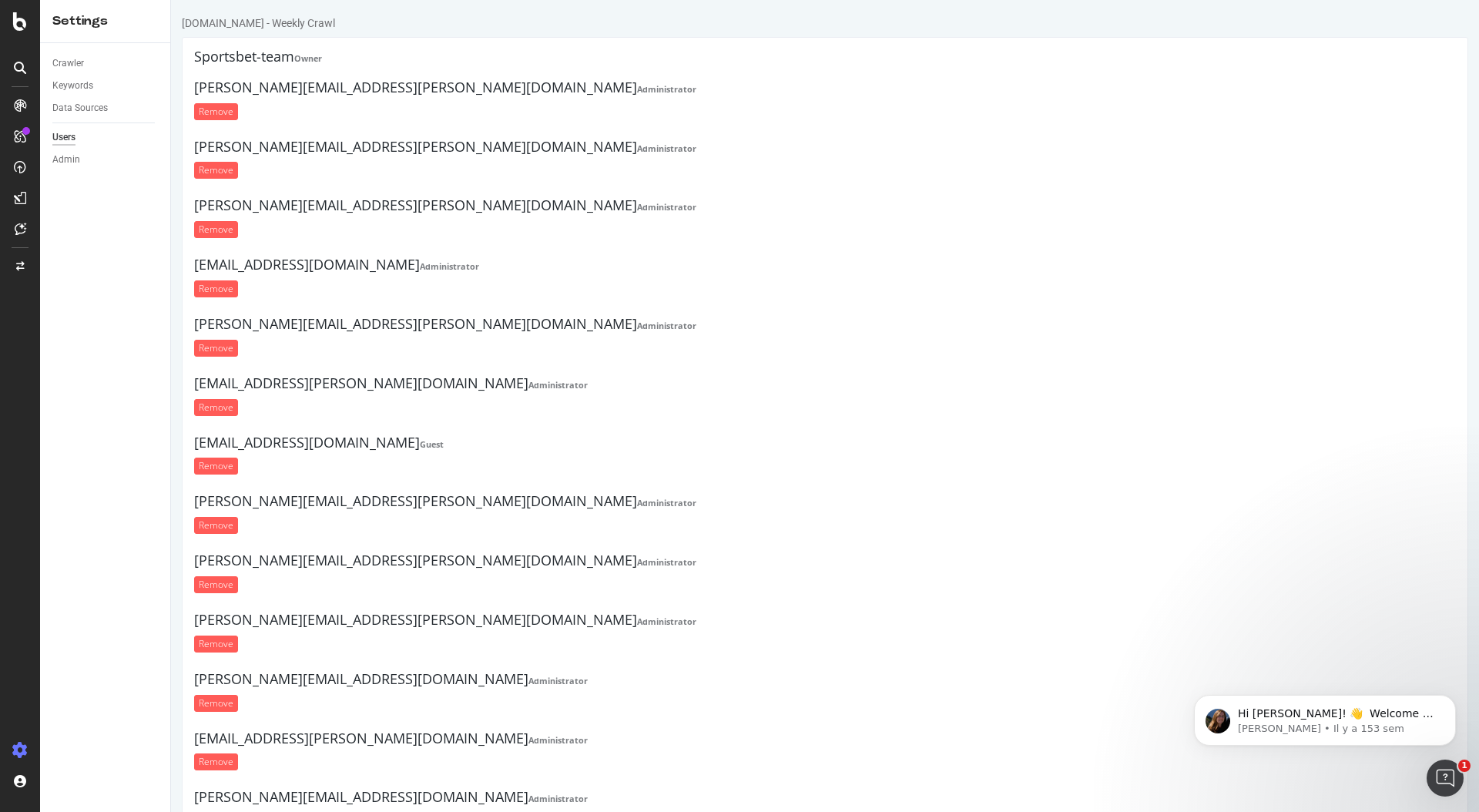
scroll to position [503, 0]
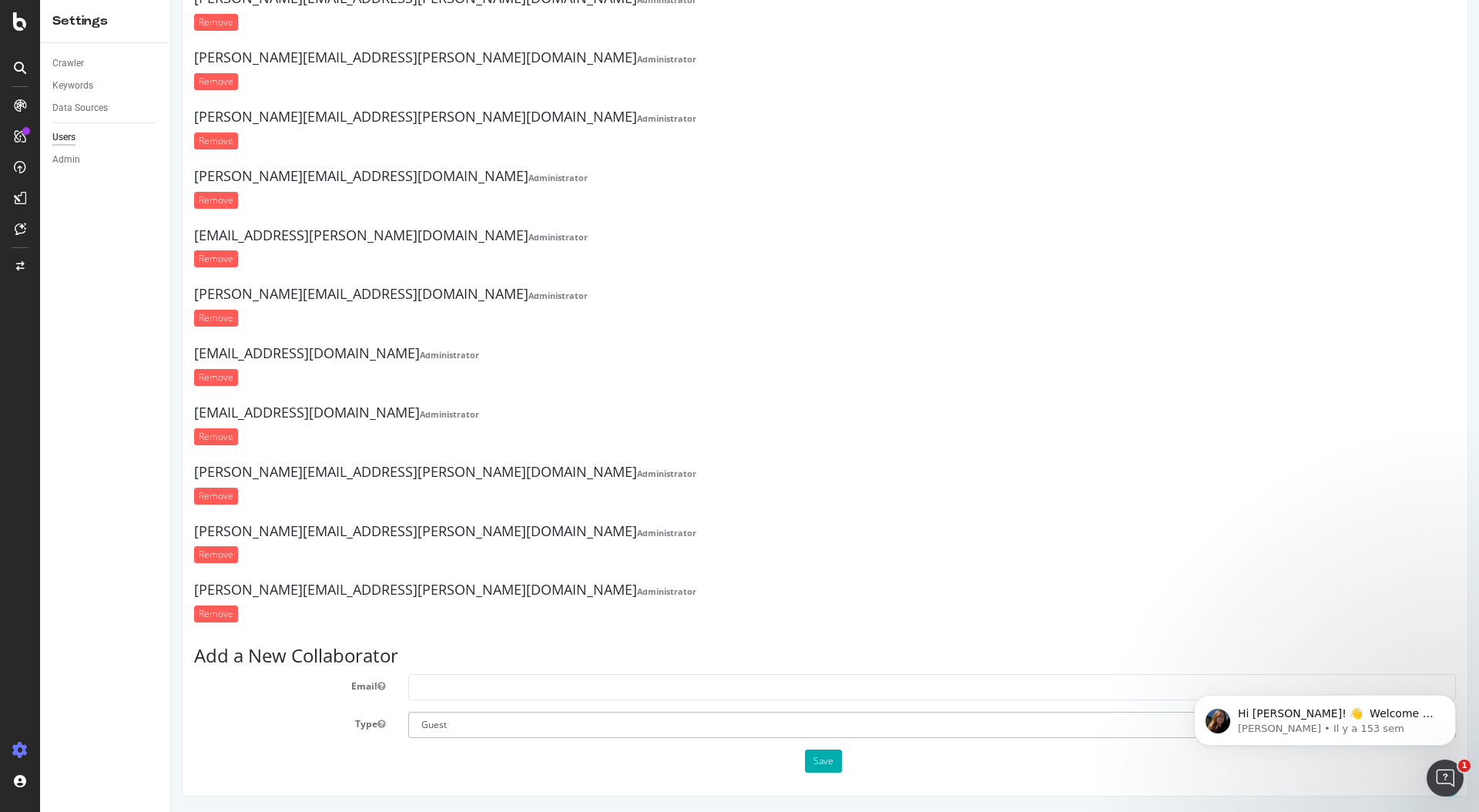
click at [475, 727] on select "Administrator Guest" at bounding box center [931, 724] width 1047 height 26
click at [70, 158] on div "Admin" at bounding box center [66, 160] width 28 height 16
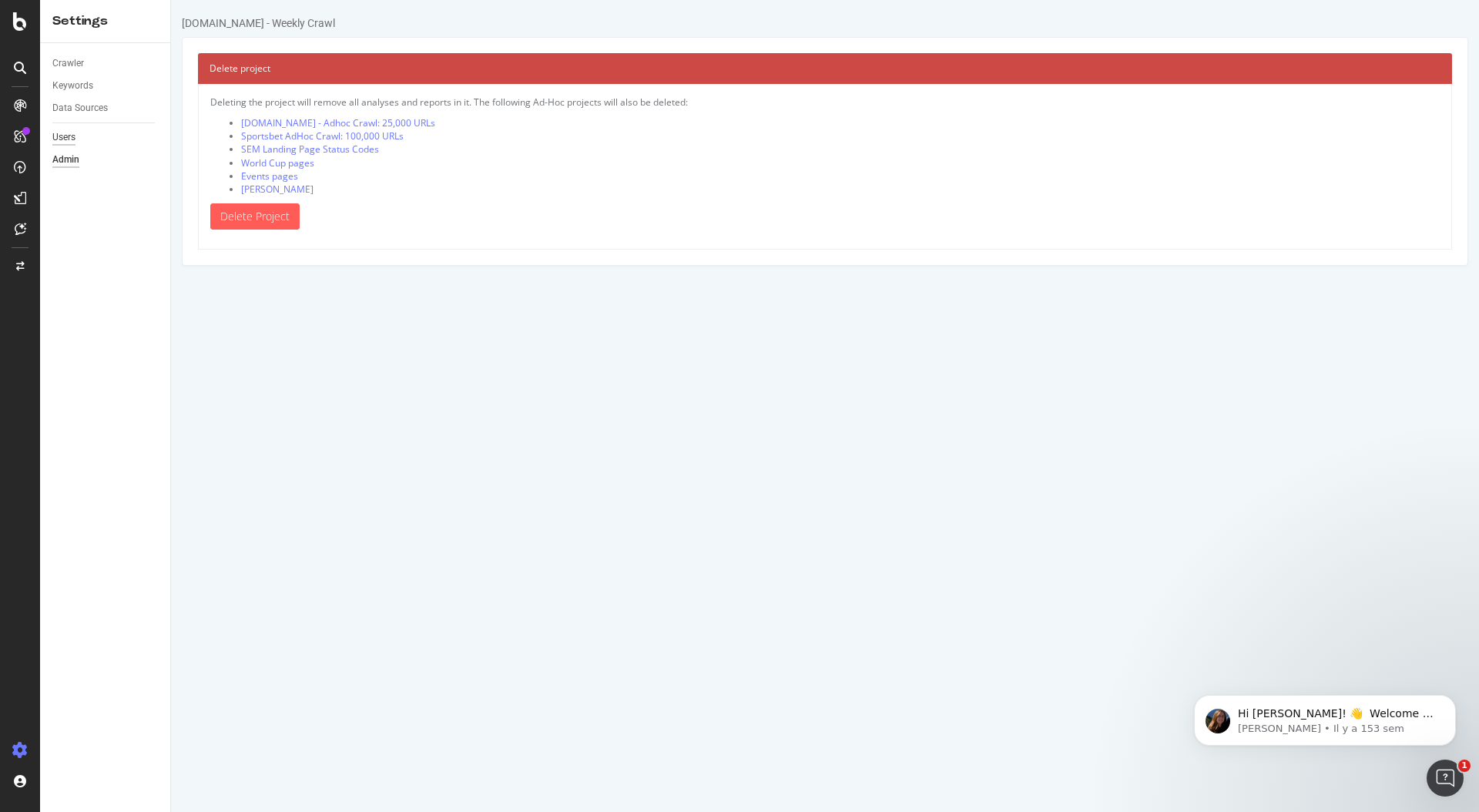
click at [61, 132] on div "Users" at bounding box center [64, 137] width 23 height 16
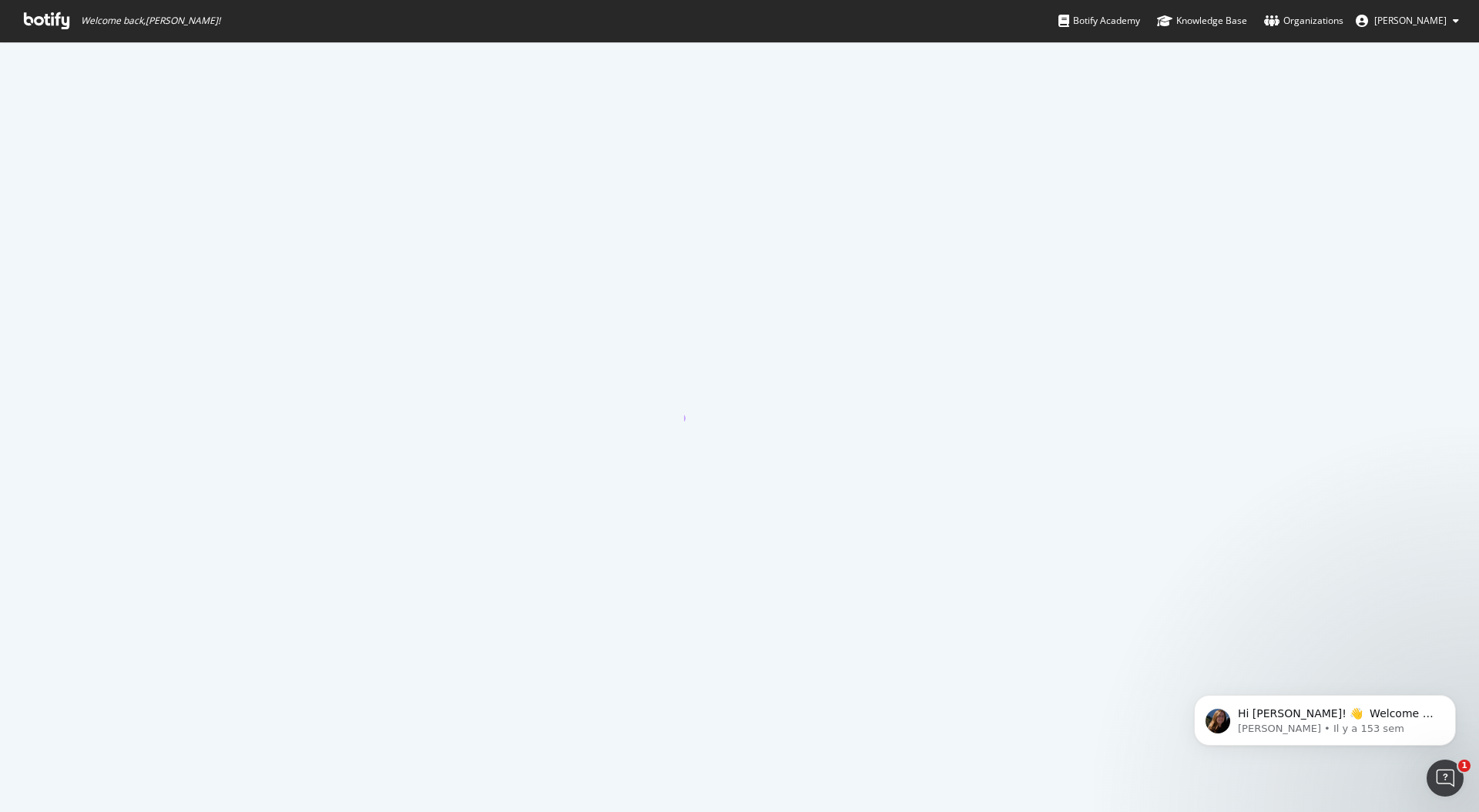
click at [1109, 16] on span "Damon Yan" at bounding box center [1410, 20] width 72 height 13
click at [1109, 118] on span "Log Out" at bounding box center [1395, 119] width 33 height 13
